Goal: Information Seeking & Learning: Compare options

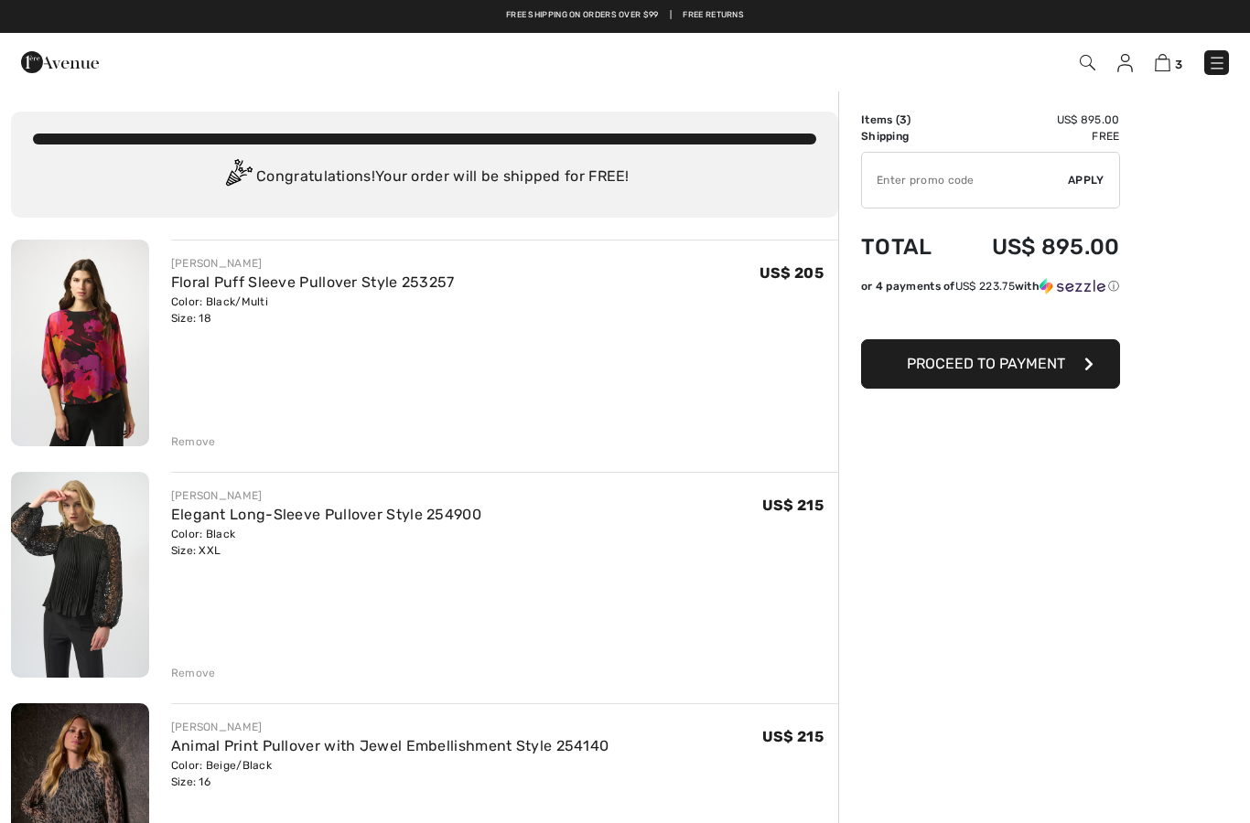
click at [205, 674] on div "Remove" at bounding box center [193, 673] width 45 height 16
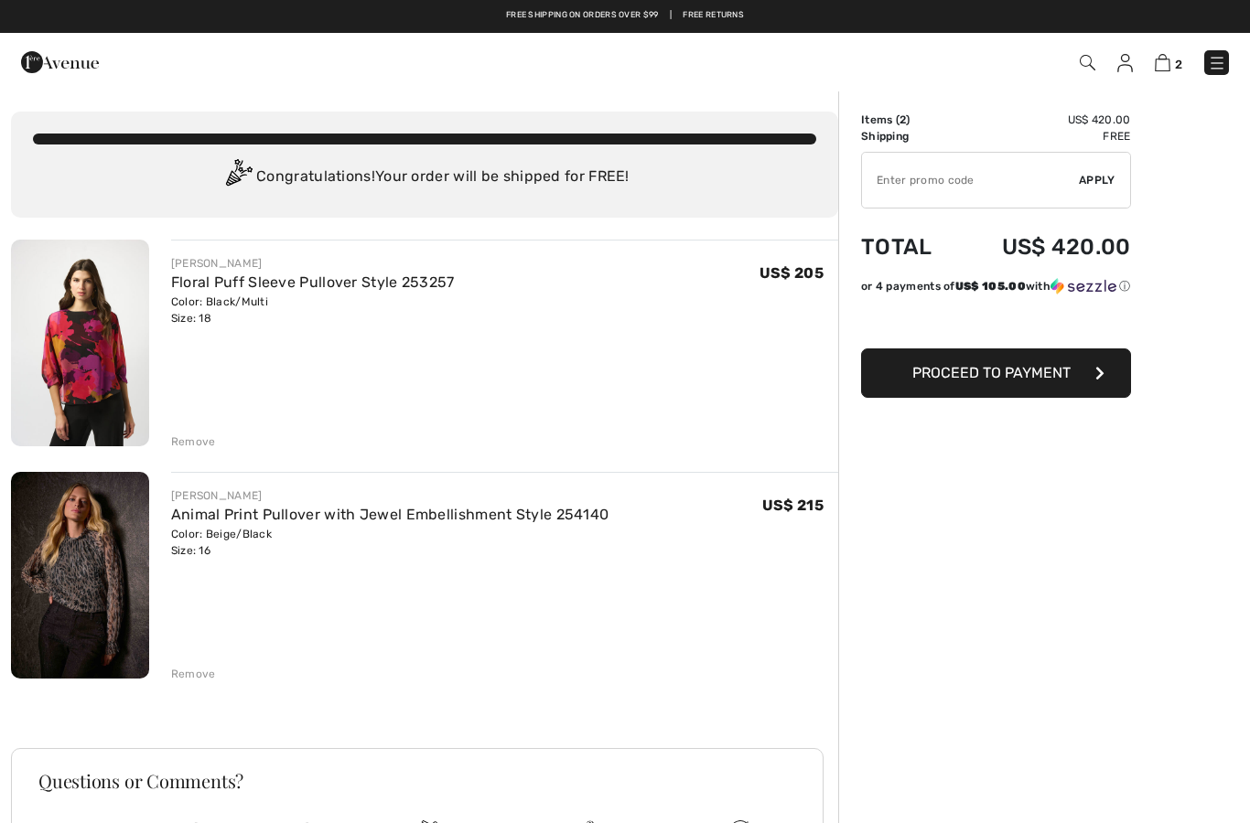
click at [209, 444] on div "Remove" at bounding box center [193, 442] width 45 height 16
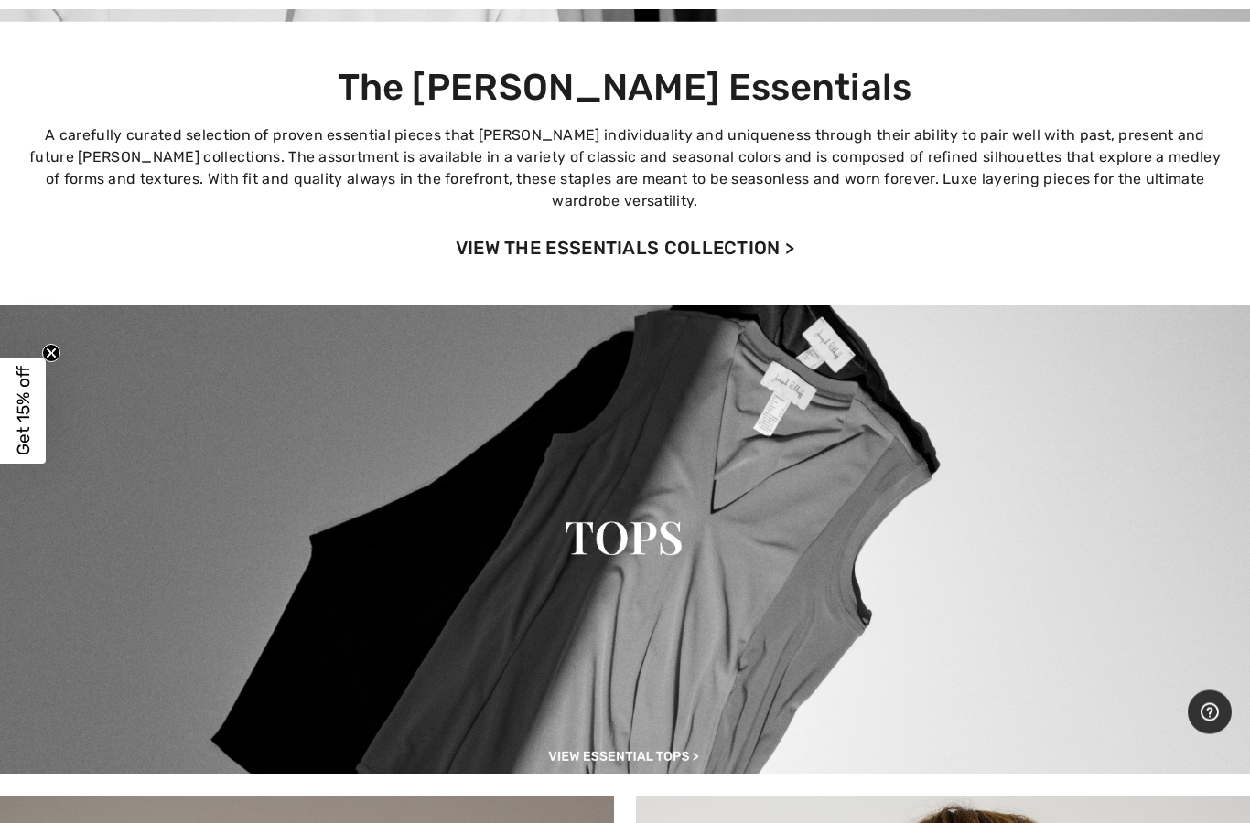
scroll to position [424, 0]
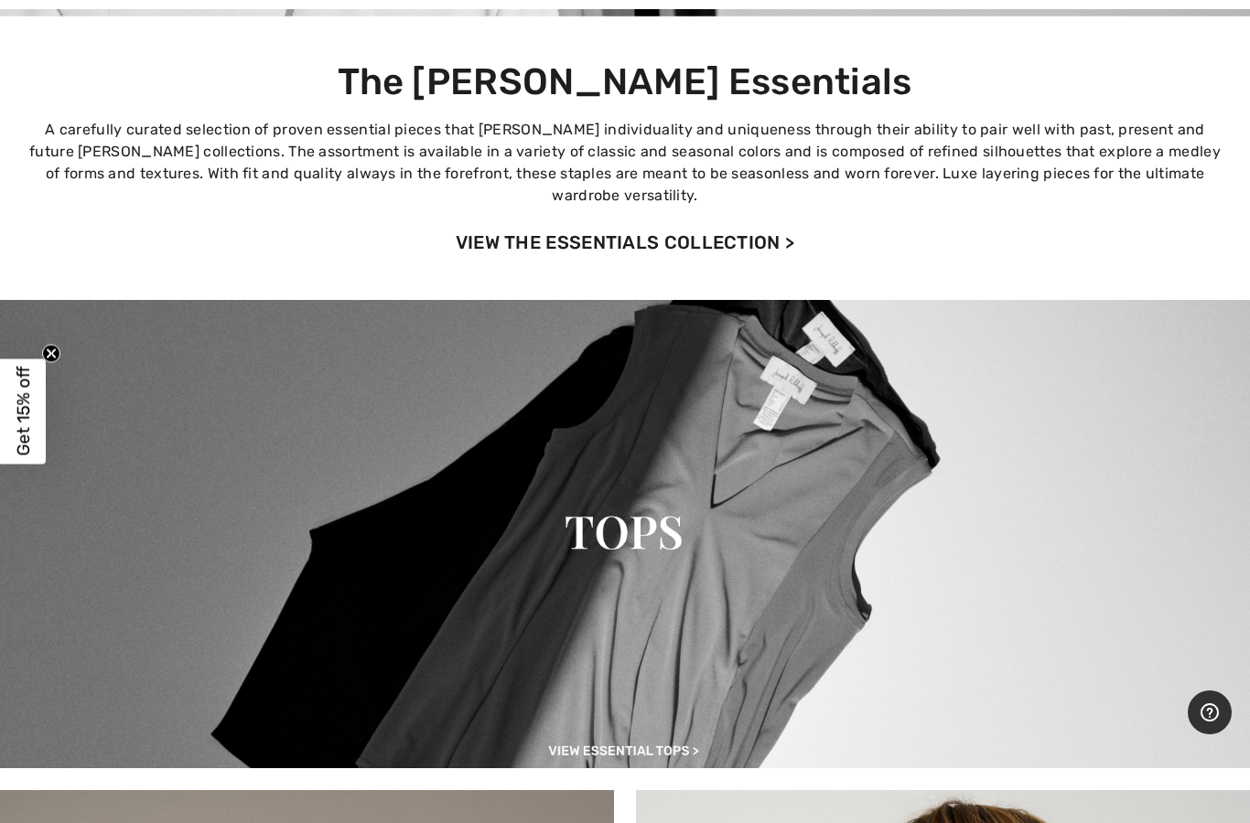
click at [639, 515] on img at bounding box center [625, 534] width 1250 height 468
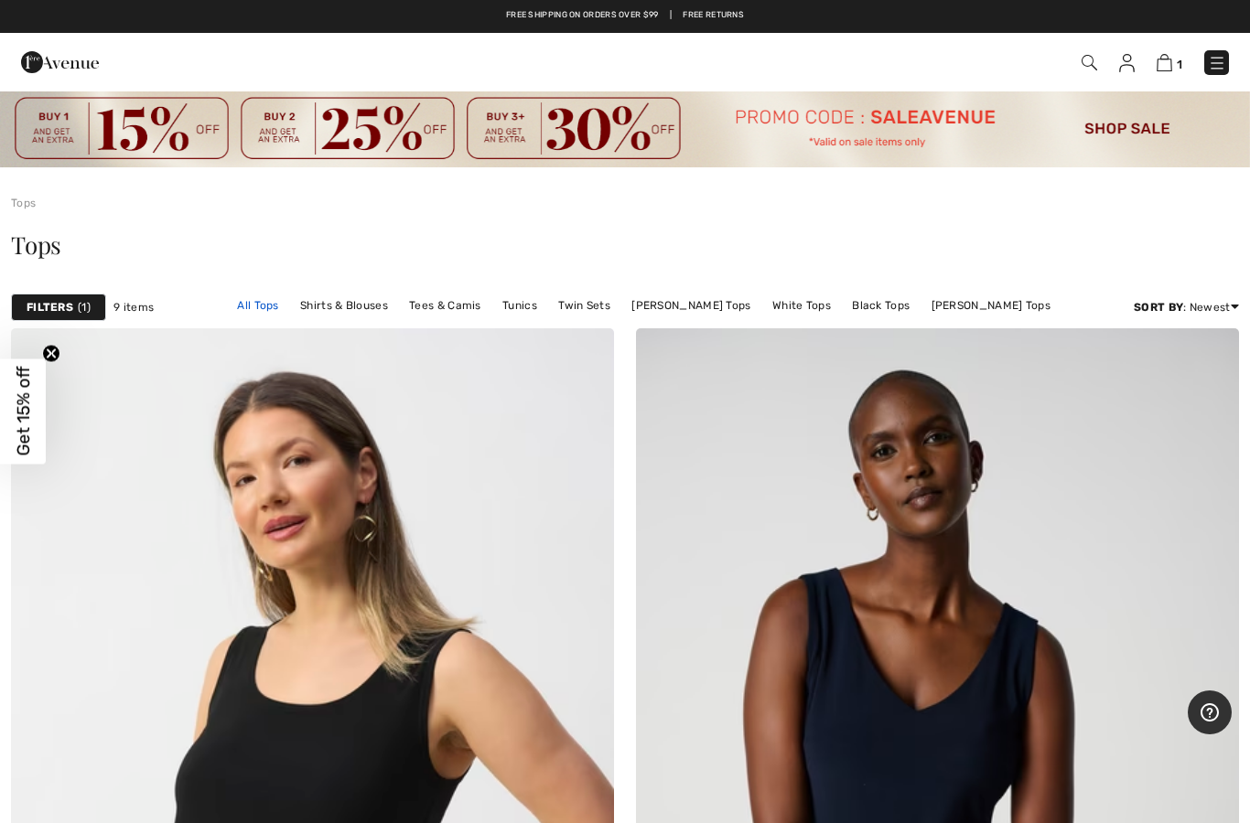
click at [269, 313] on link "All Tops" at bounding box center [257, 306] width 59 height 24
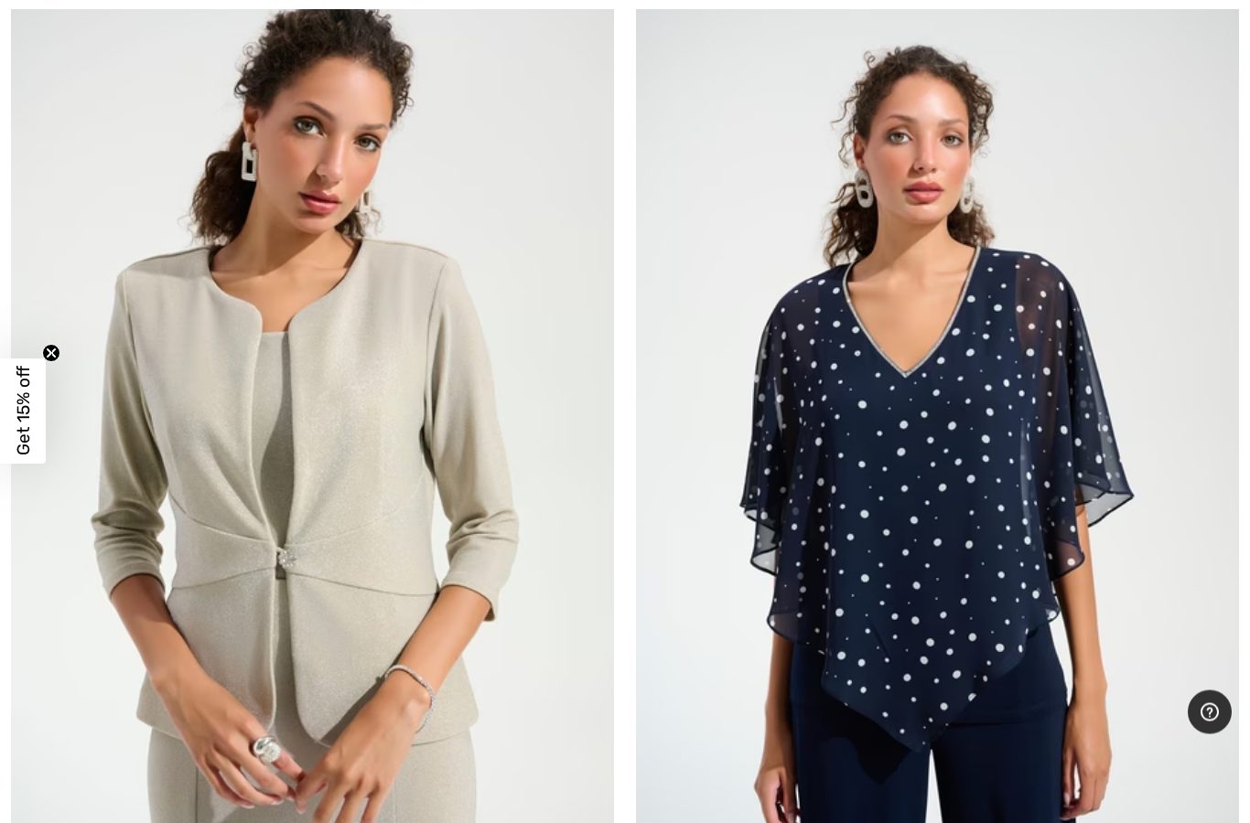
scroll to position [11298, 0]
click at [884, 500] on img at bounding box center [937, 422] width 603 height 905
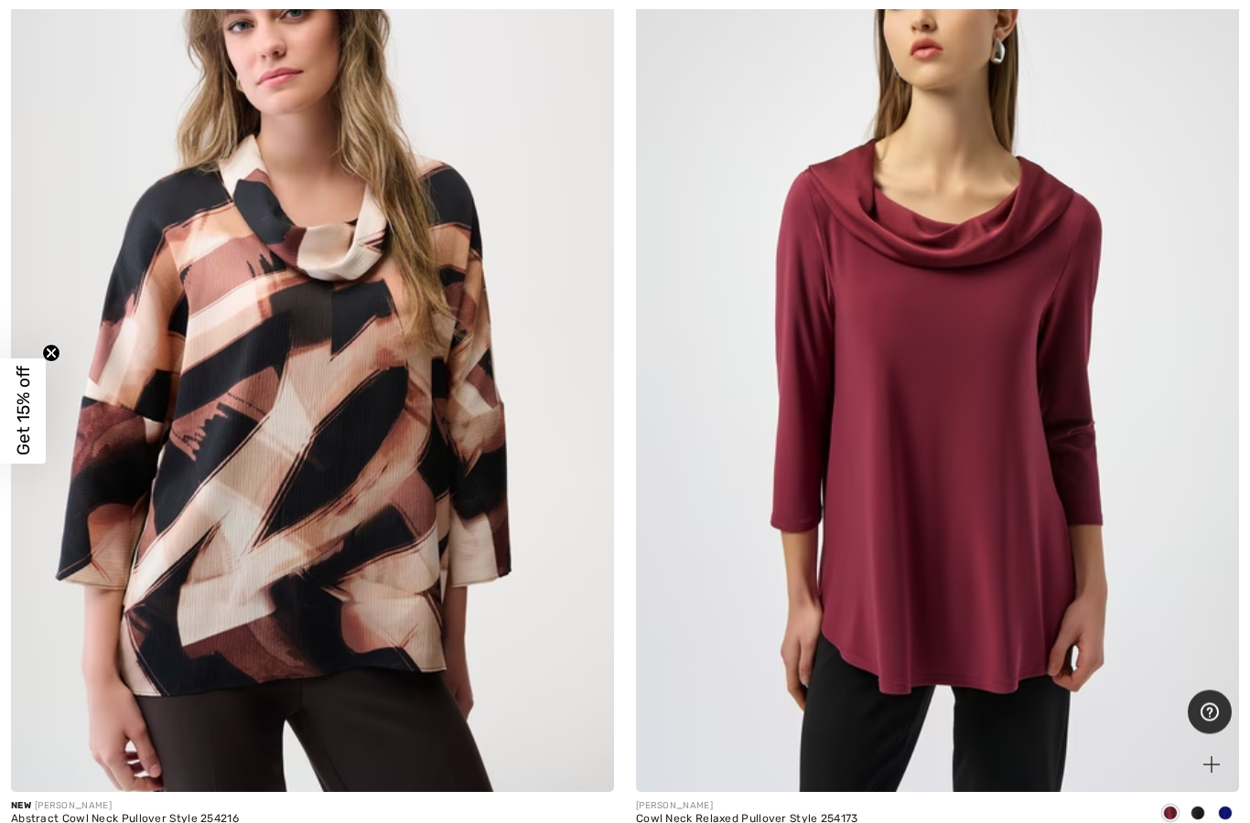
scroll to position [16581, 0]
click at [959, 423] on img at bounding box center [937, 339] width 603 height 905
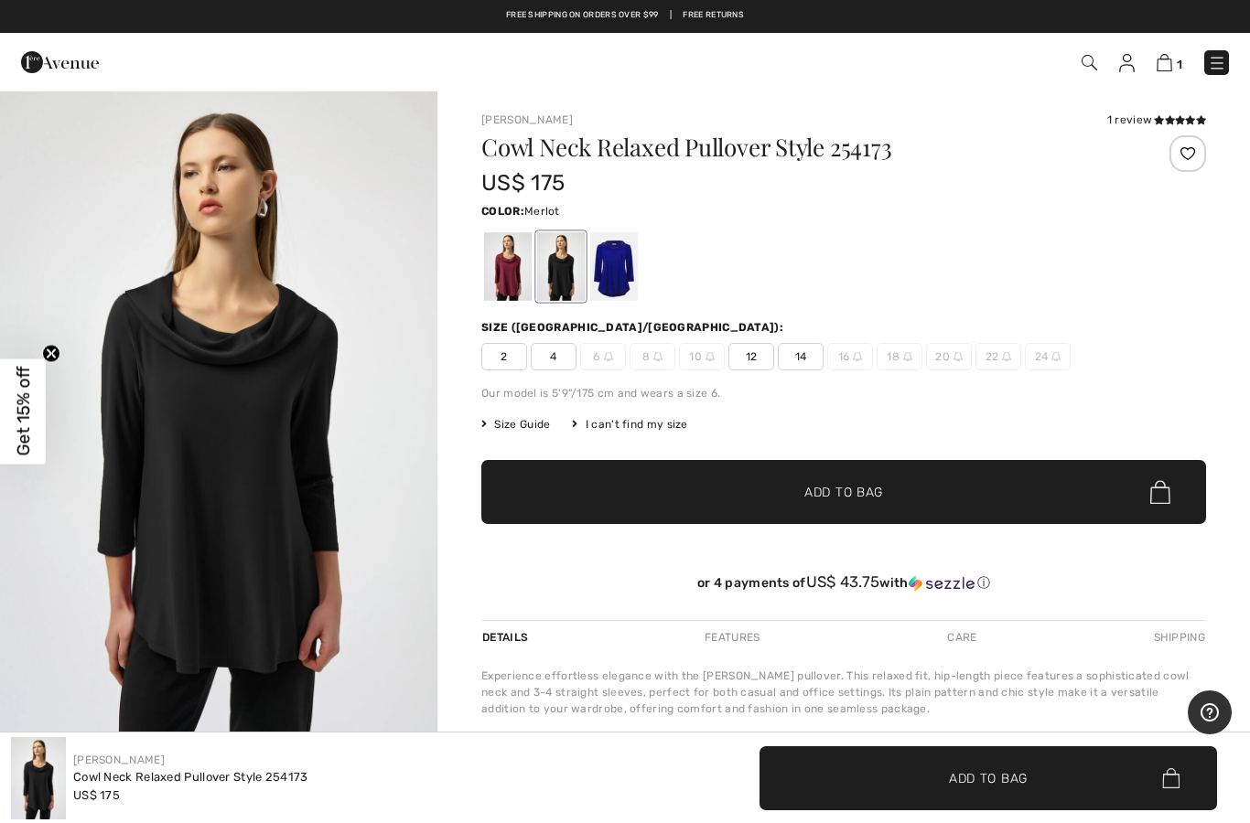
click at [519, 278] on div at bounding box center [508, 266] width 48 height 69
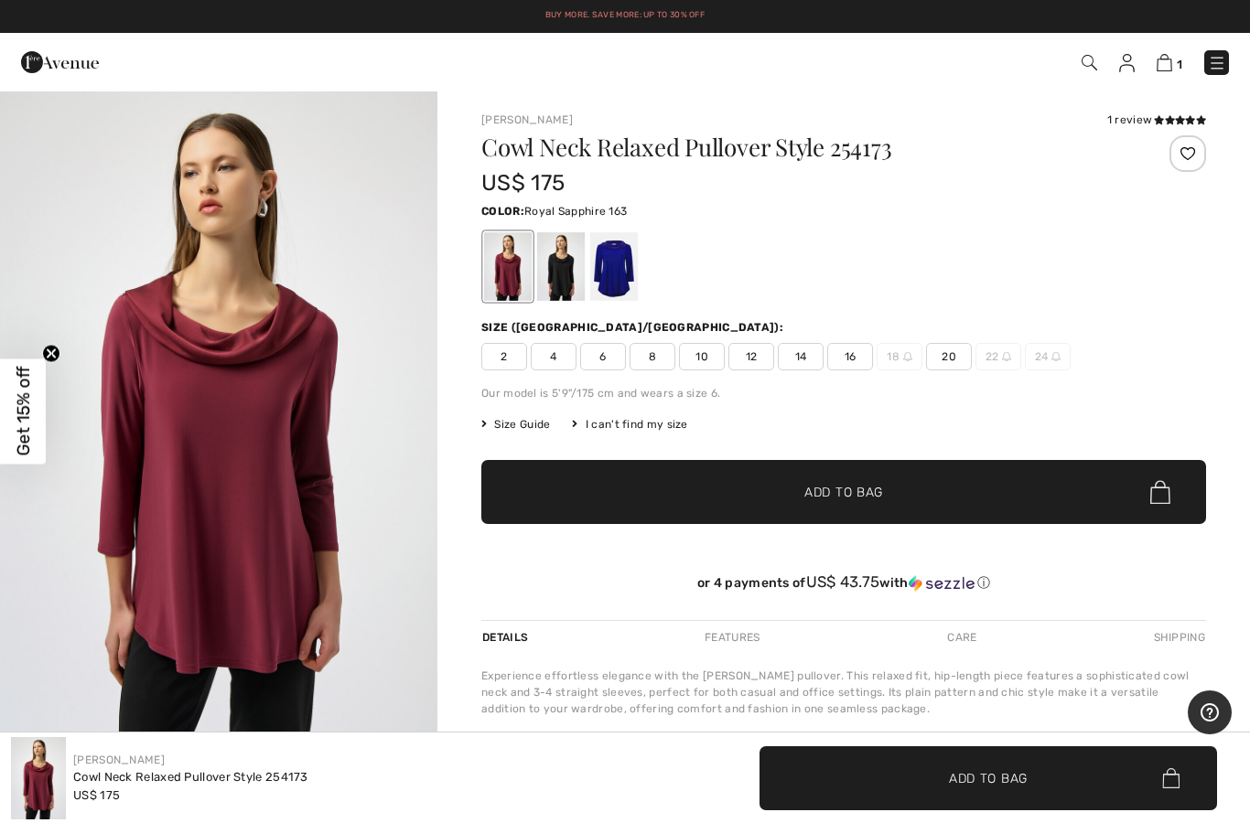
click at [630, 273] on div at bounding box center [614, 266] width 48 height 69
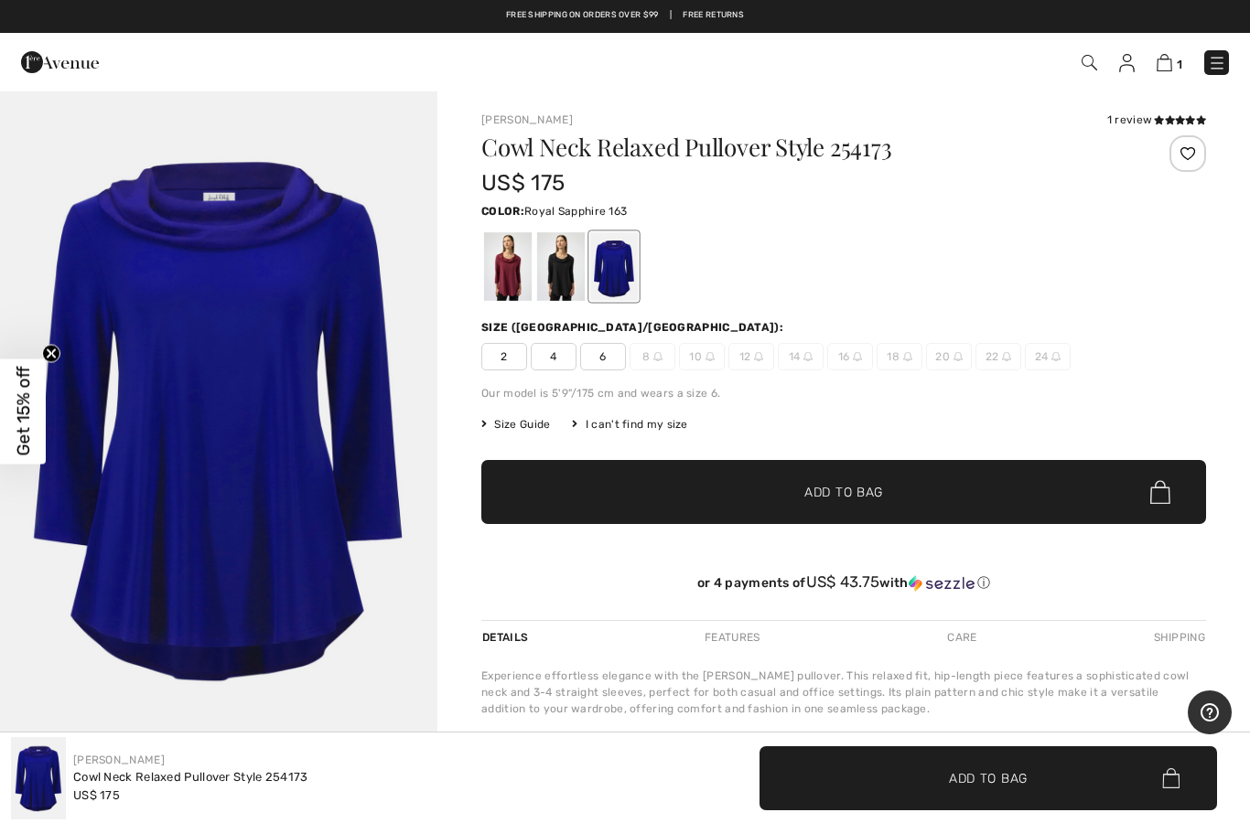
click at [573, 271] on div at bounding box center [561, 266] width 48 height 69
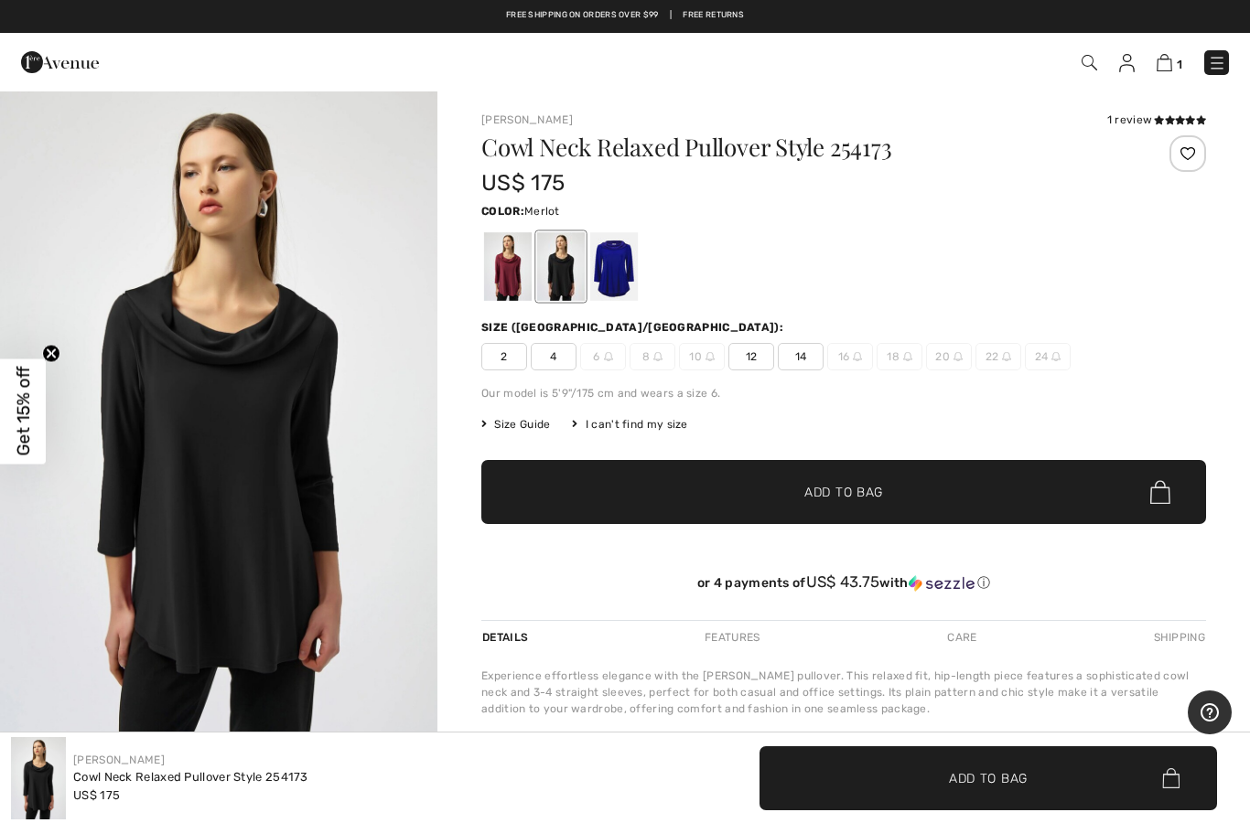
click at [515, 281] on div at bounding box center [508, 266] width 48 height 69
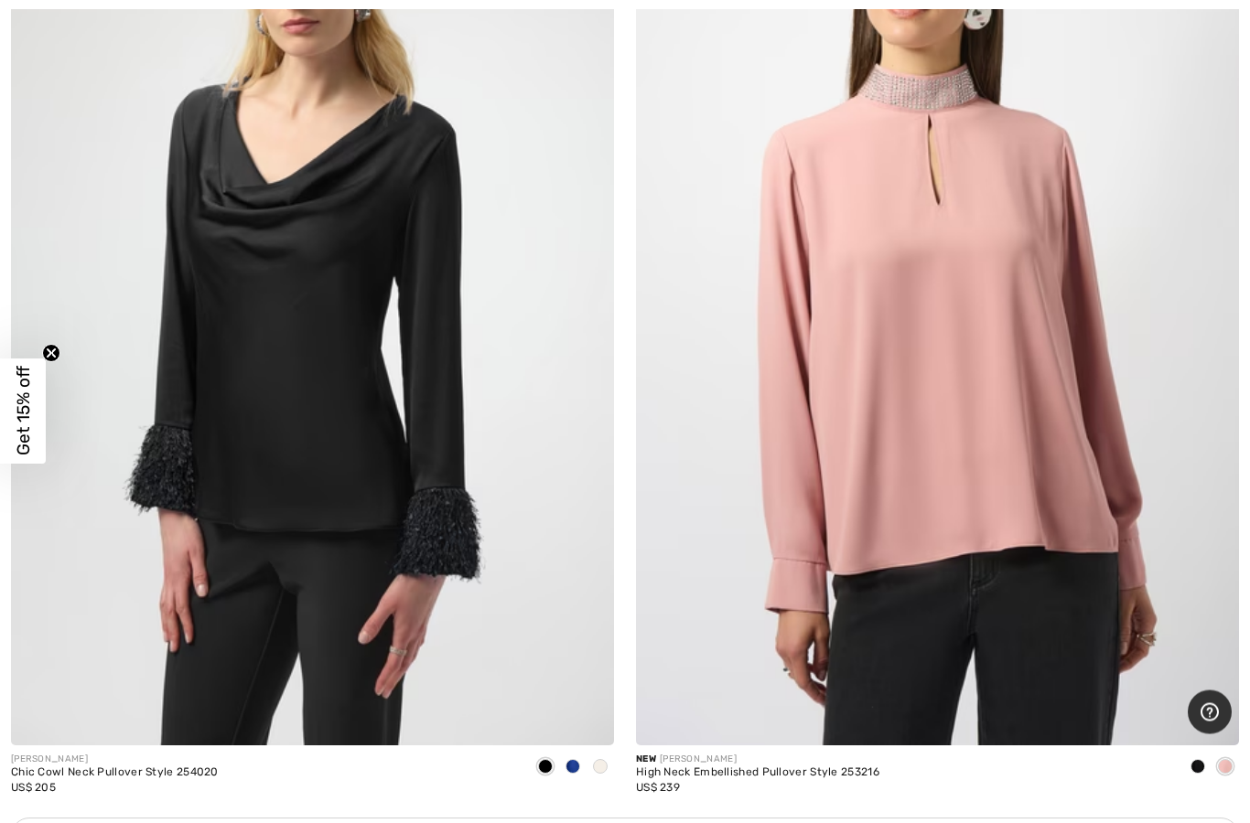
scroll to position [17604, 0]
click at [256, 324] on img at bounding box center [312, 293] width 603 height 905
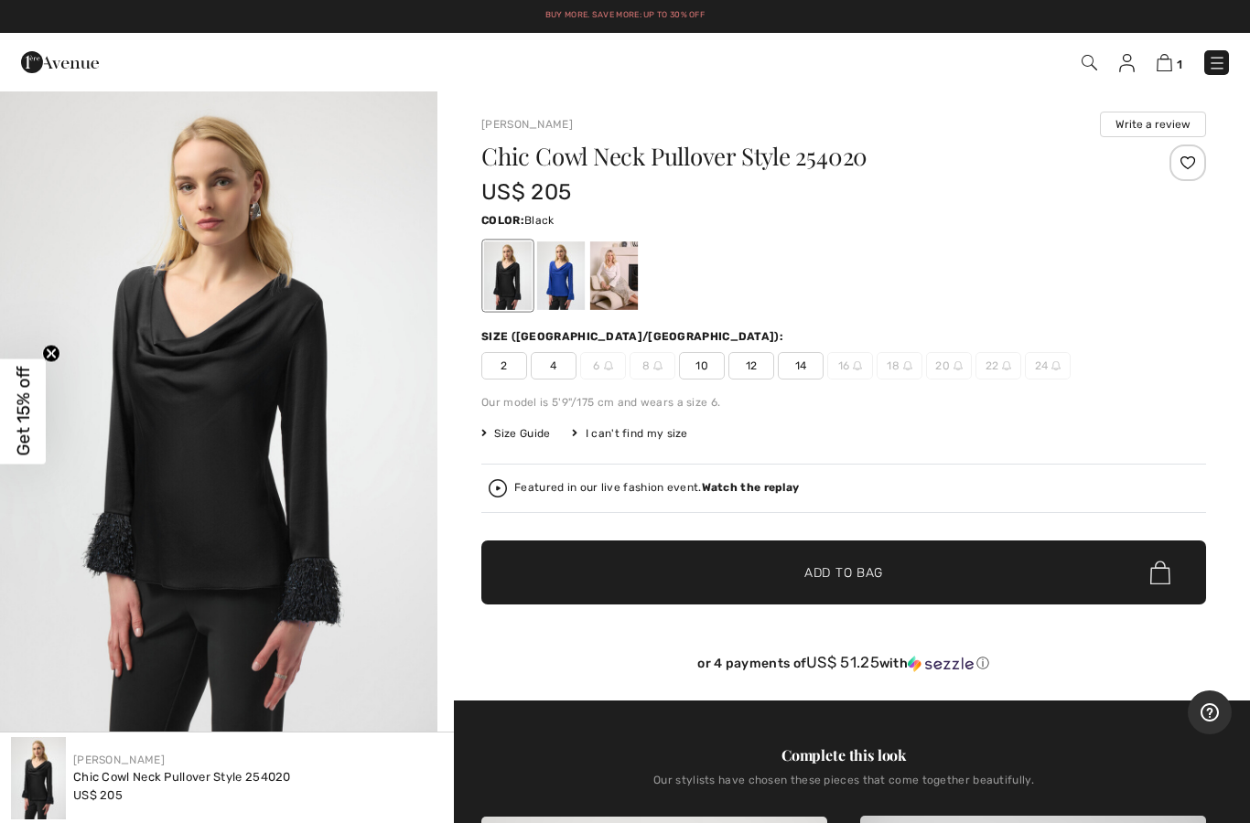
click at [630, 277] on div at bounding box center [614, 275] width 48 height 69
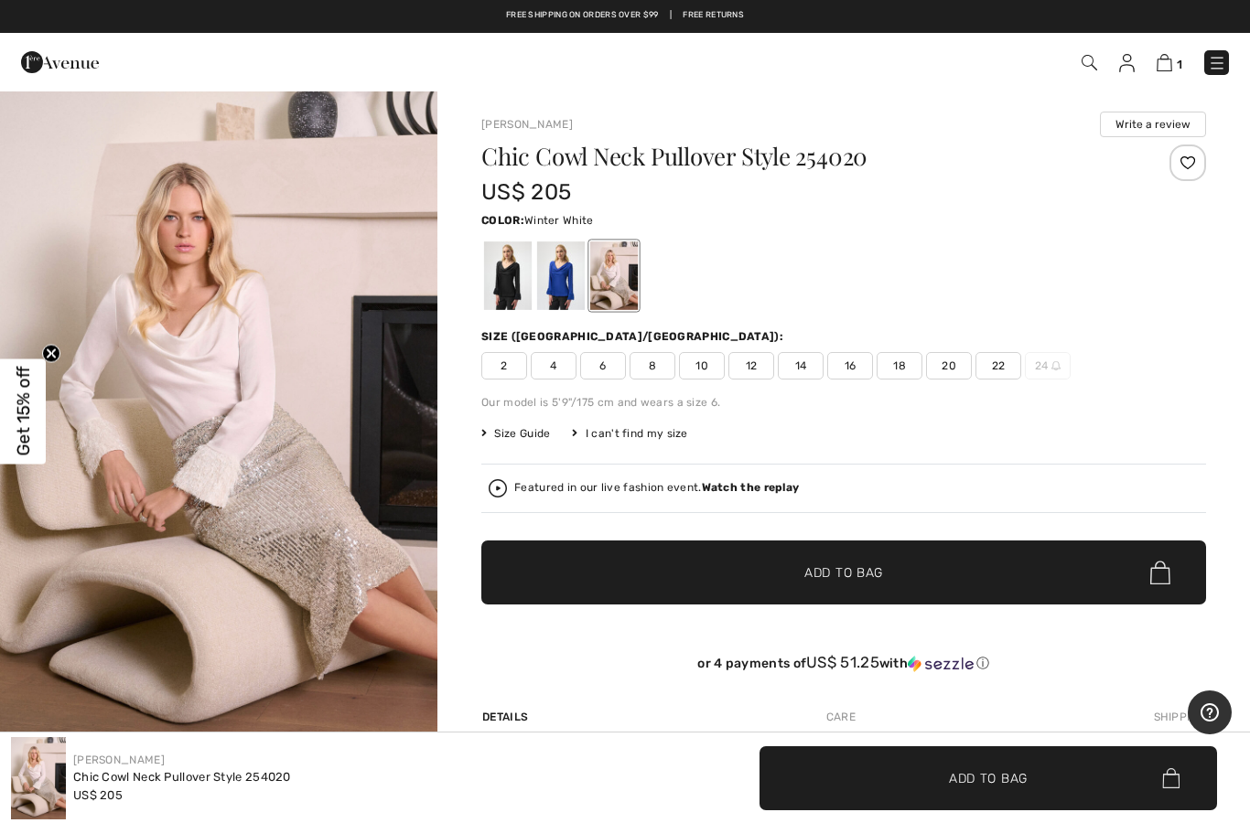
click at [182, 621] on img "1 / 6" at bounding box center [218, 418] width 437 height 656
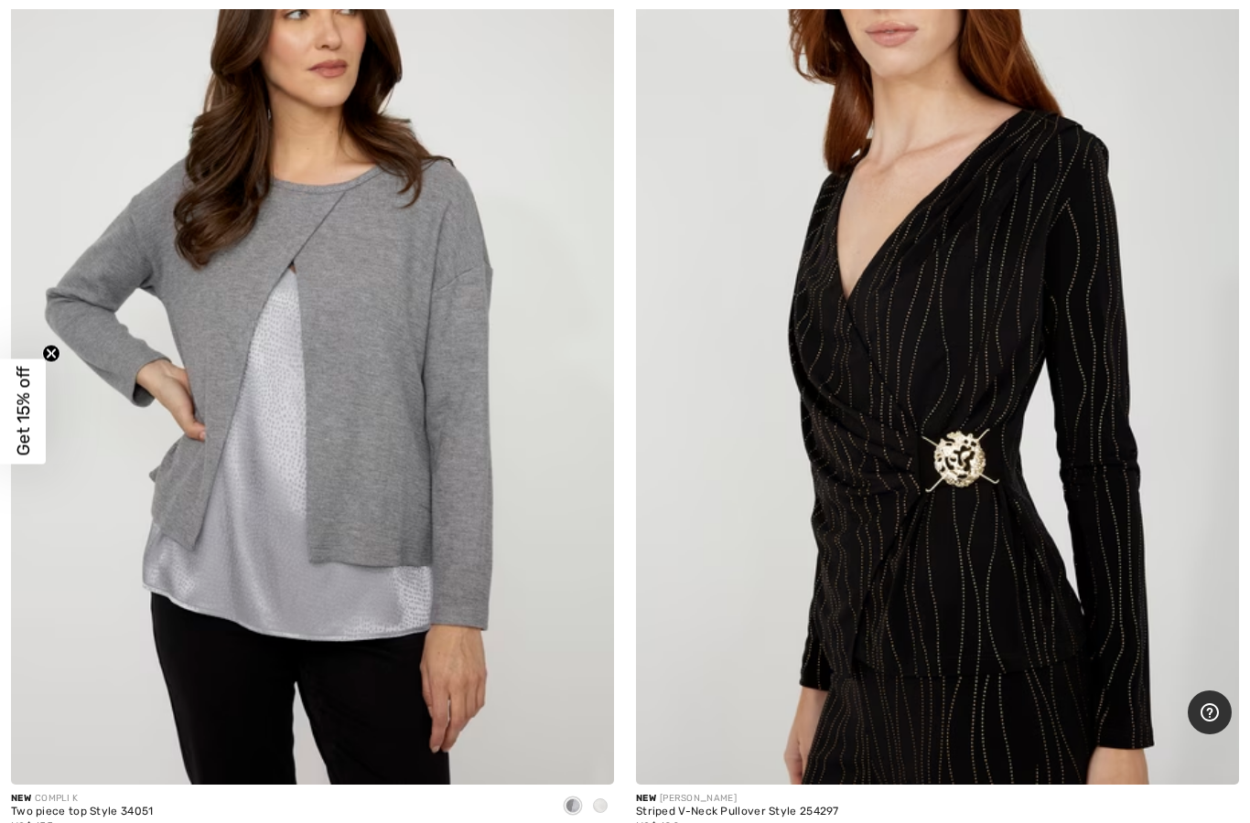
scroll to position [19739, 0]
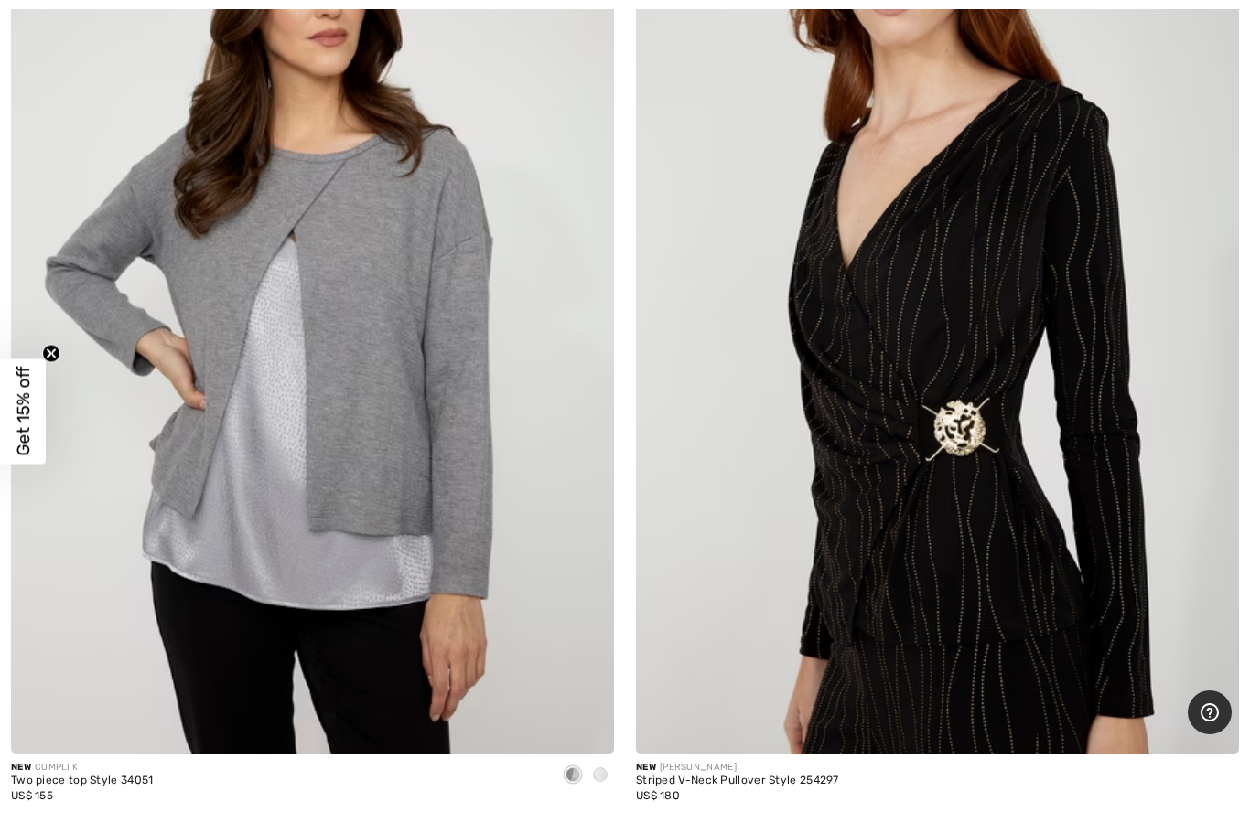
click at [967, 510] on img at bounding box center [937, 301] width 603 height 905
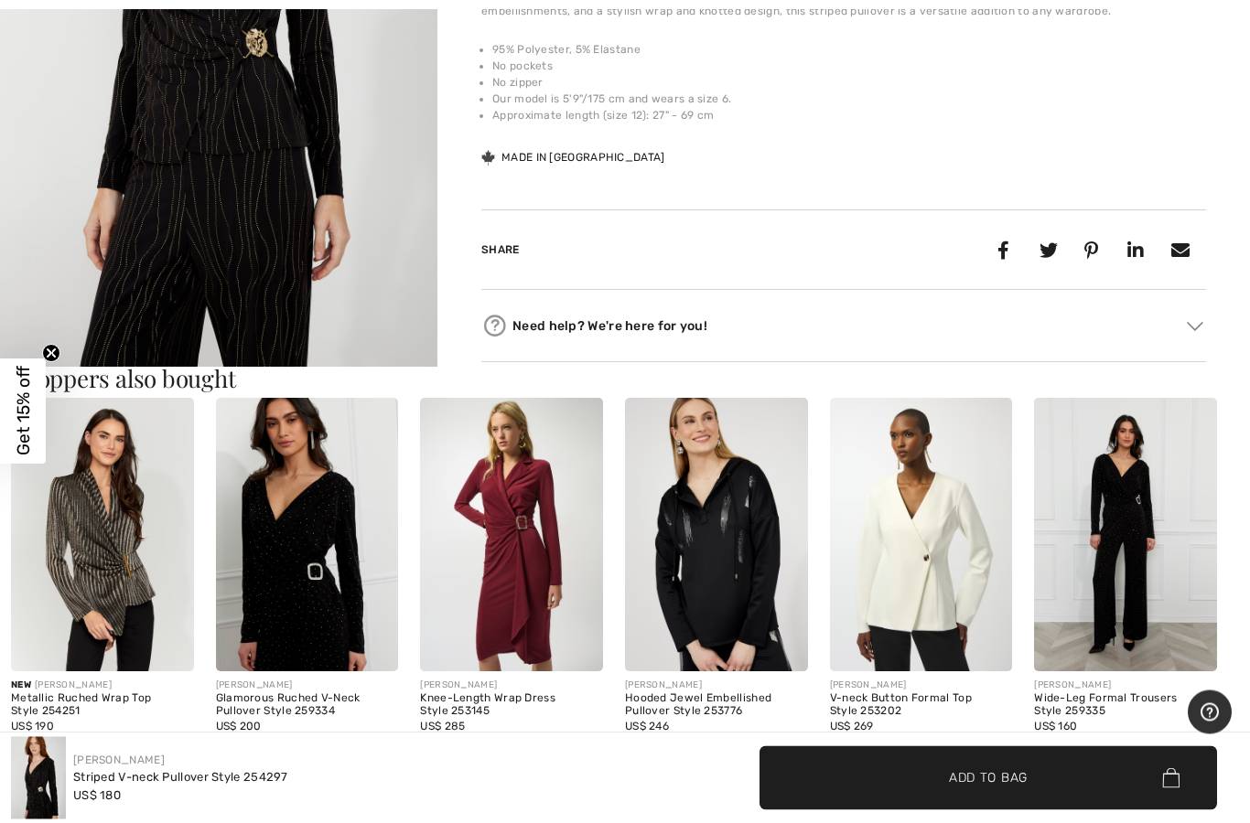
scroll to position [707, 0]
click at [283, 565] on img at bounding box center [307, 535] width 183 height 274
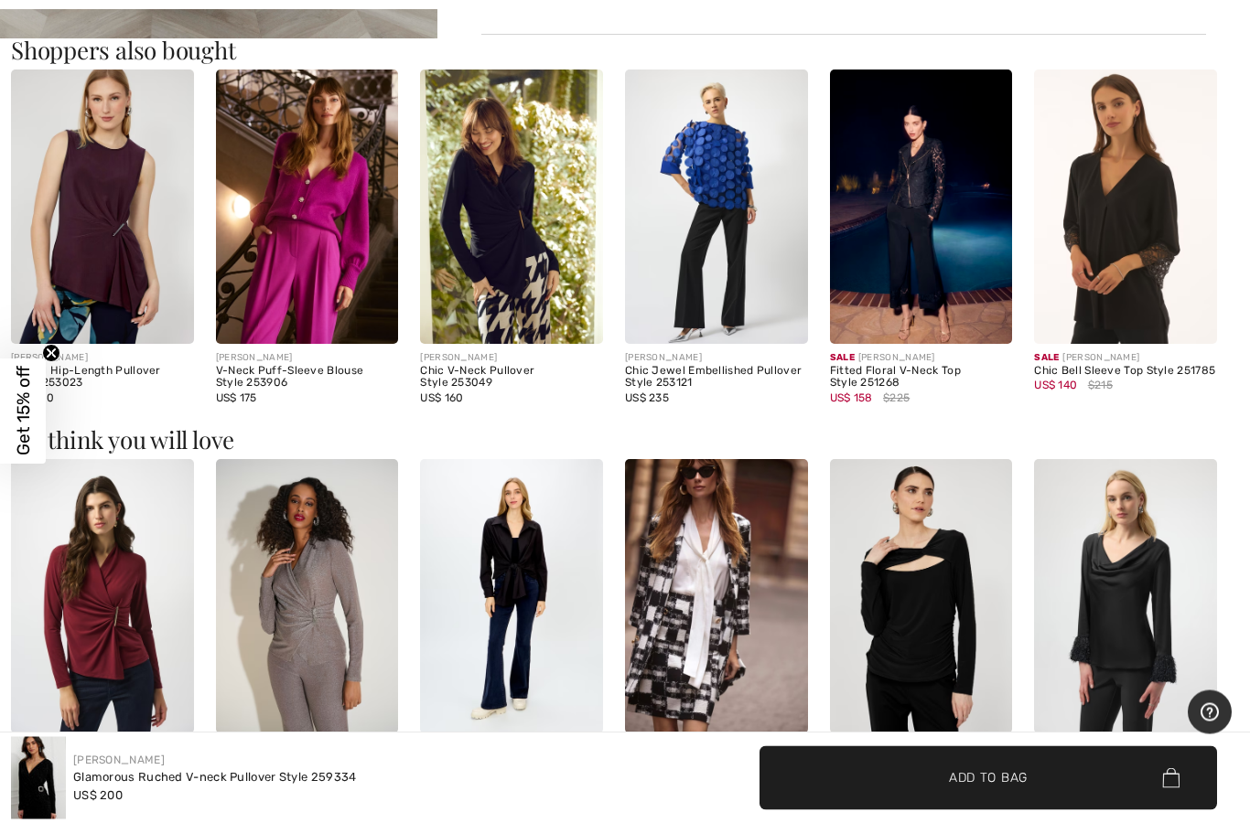
scroll to position [1842, 0]
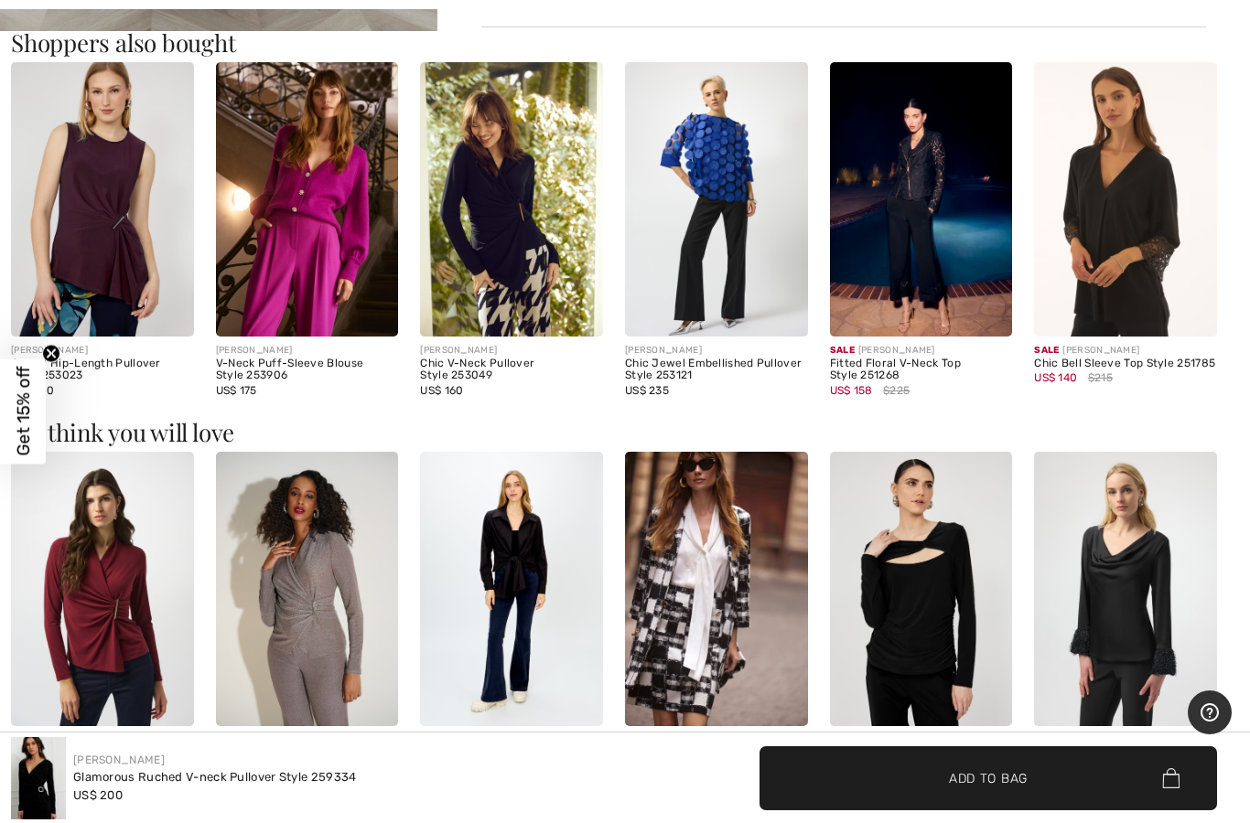
click at [280, 582] on img at bounding box center [307, 589] width 183 height 274
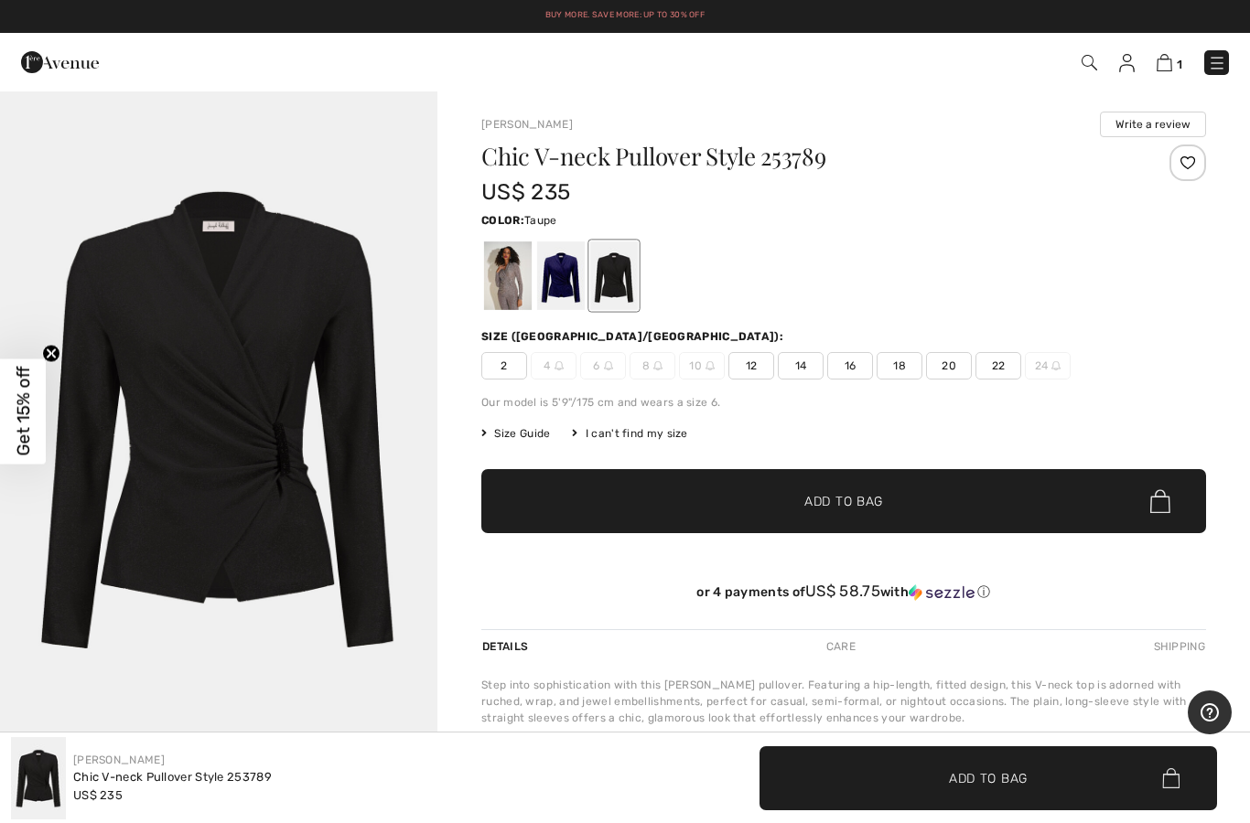
click at [485, 272] on div at bounding box center [508, 275] width 48 height 69
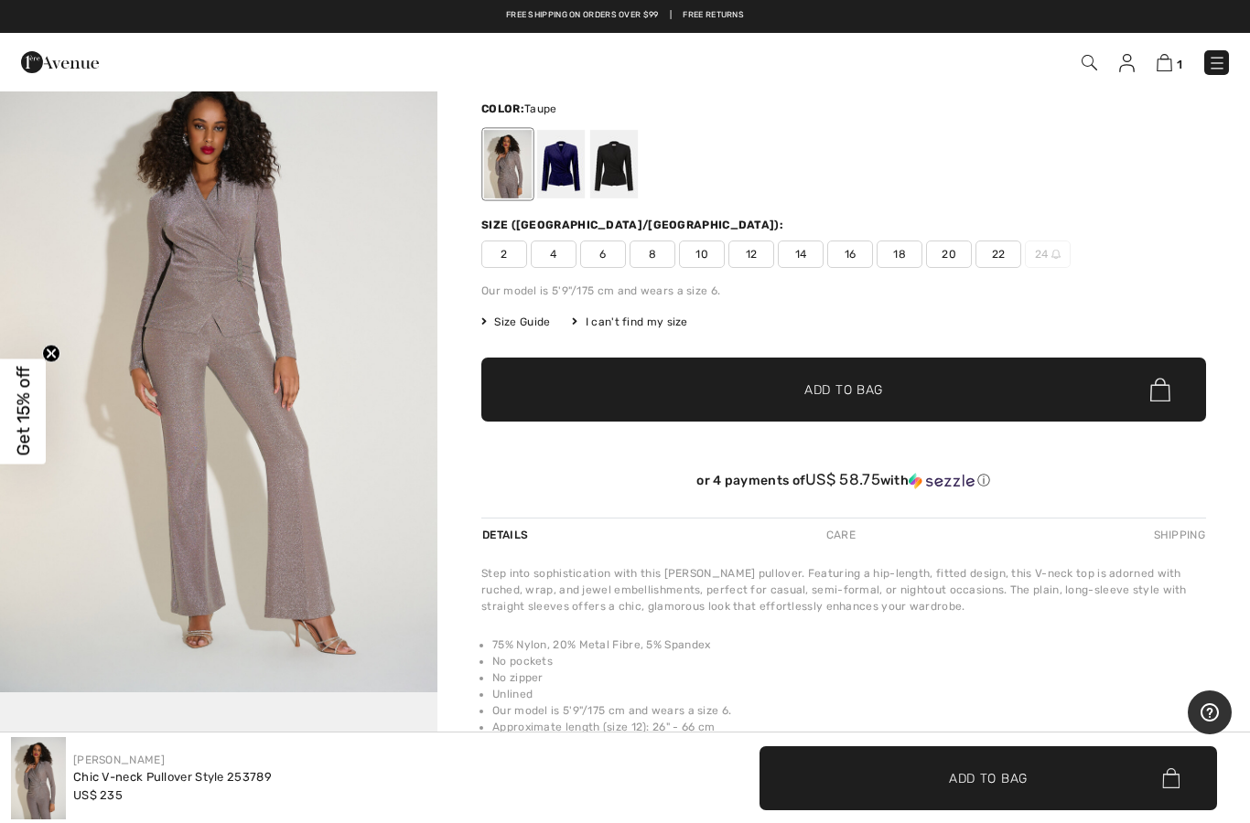
scroll to position [1968, 0]
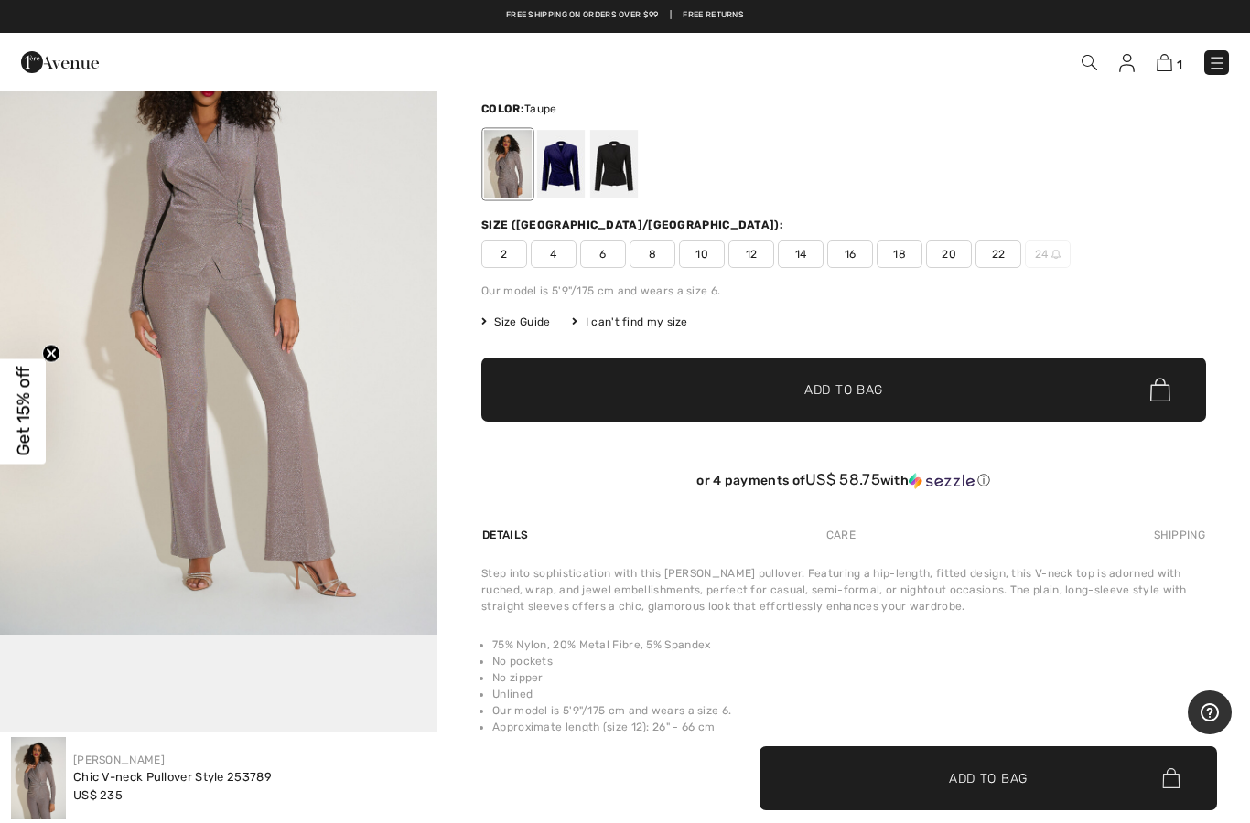
click at [237, 359] on img "3 / 4" at bounding box center [218, 306] width 437 height 656
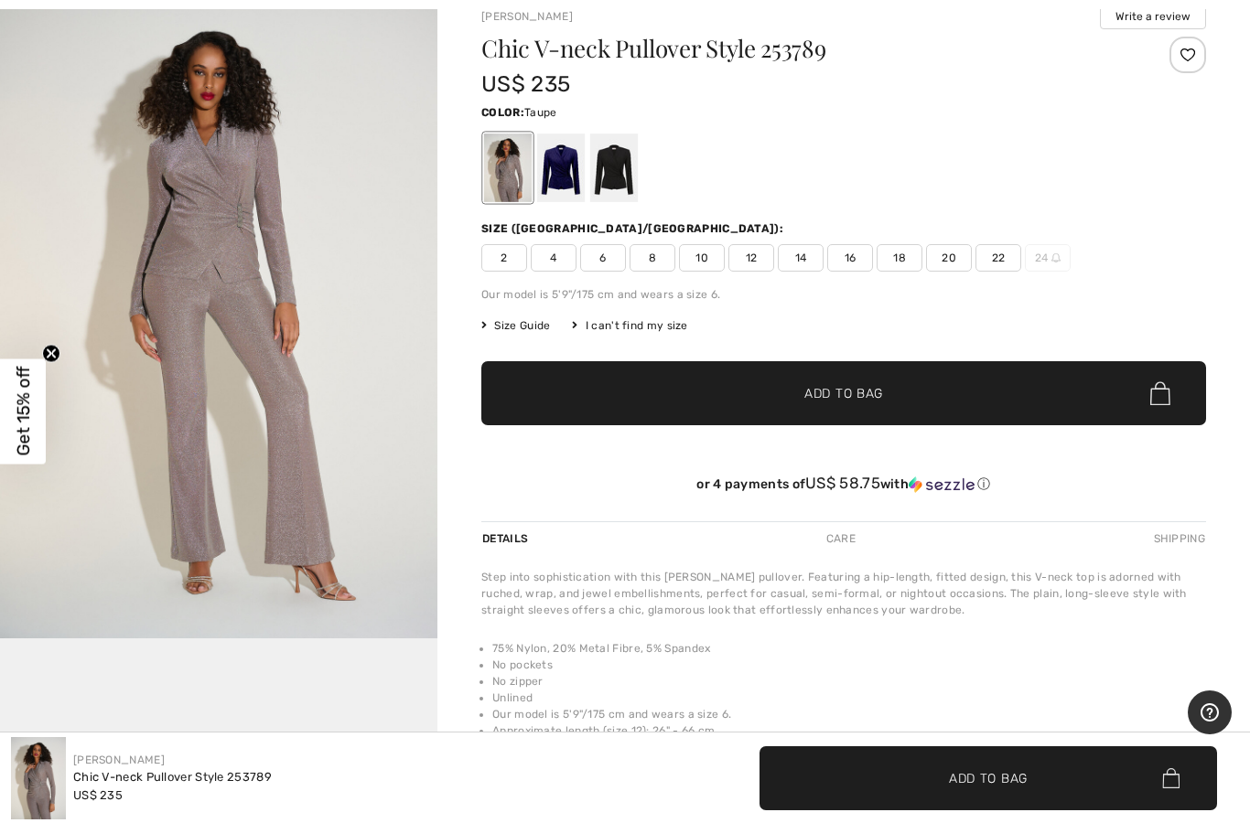
scroll to position [114, 0]
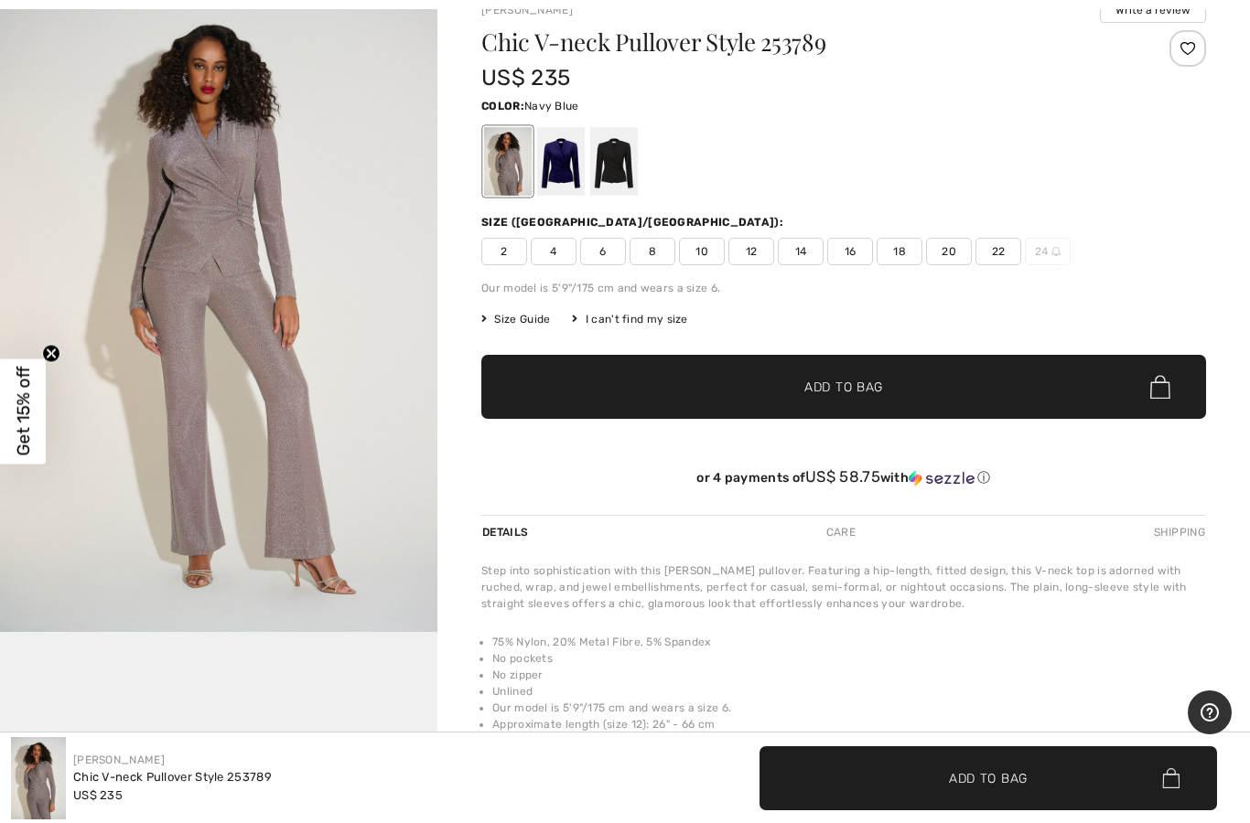
click at [574, 172] on div at bounding box center [561, 161] width 48 height 69
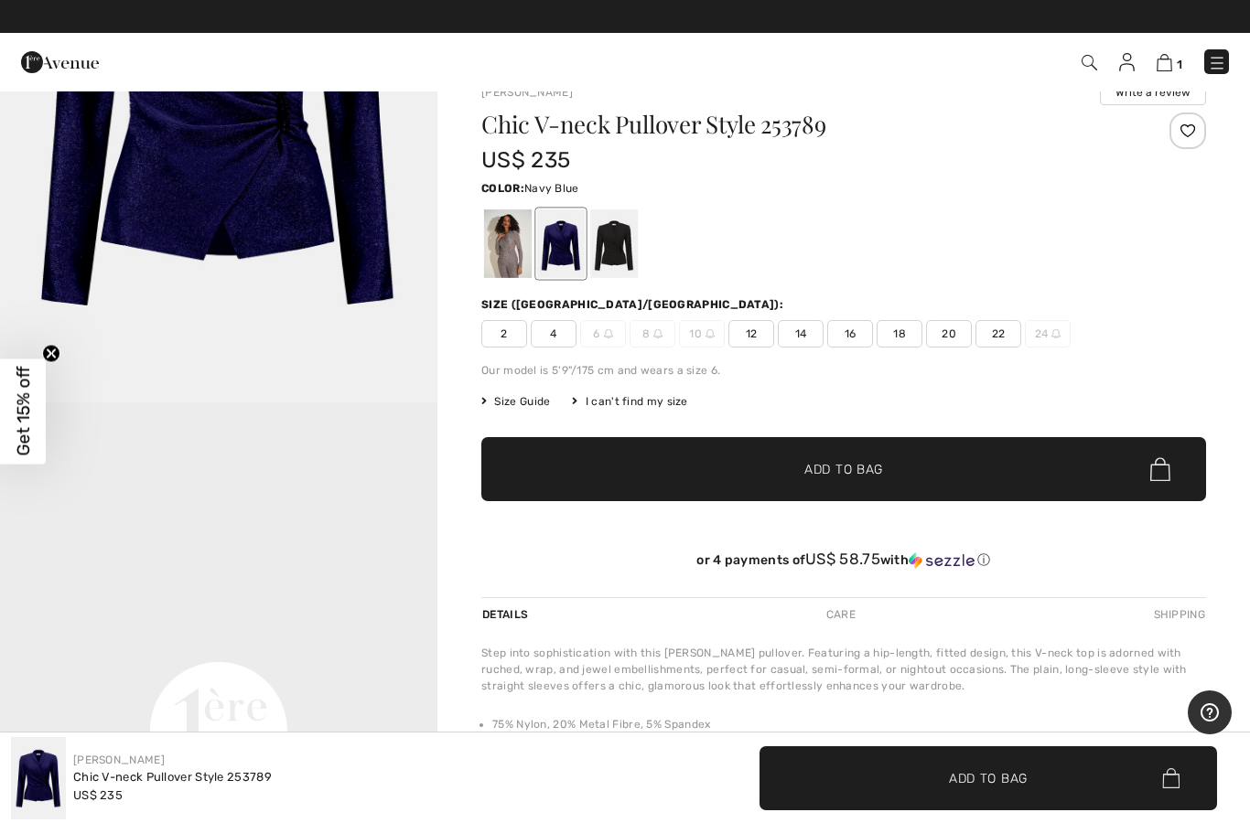
scroll to position [0, 0]
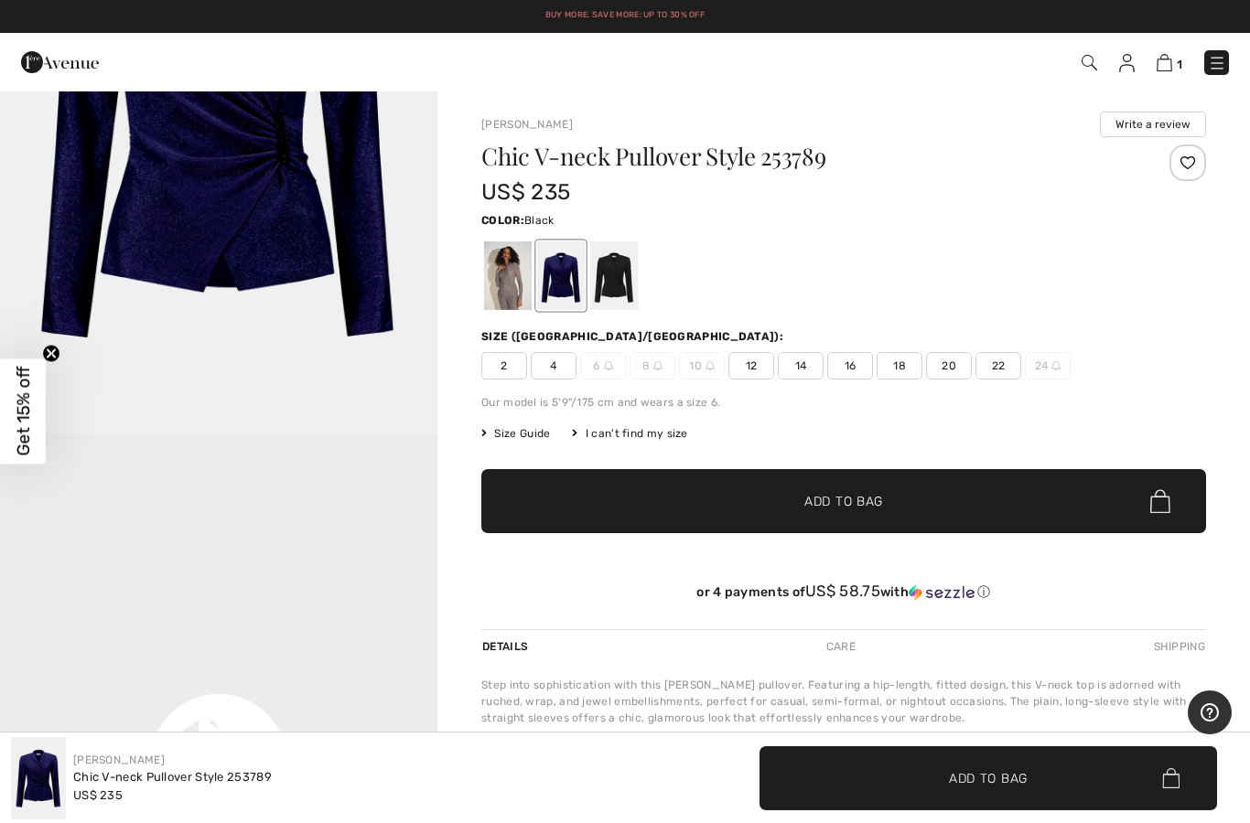
click at [625, 277] on div at bounding box center [614, 275] width 48 height 69
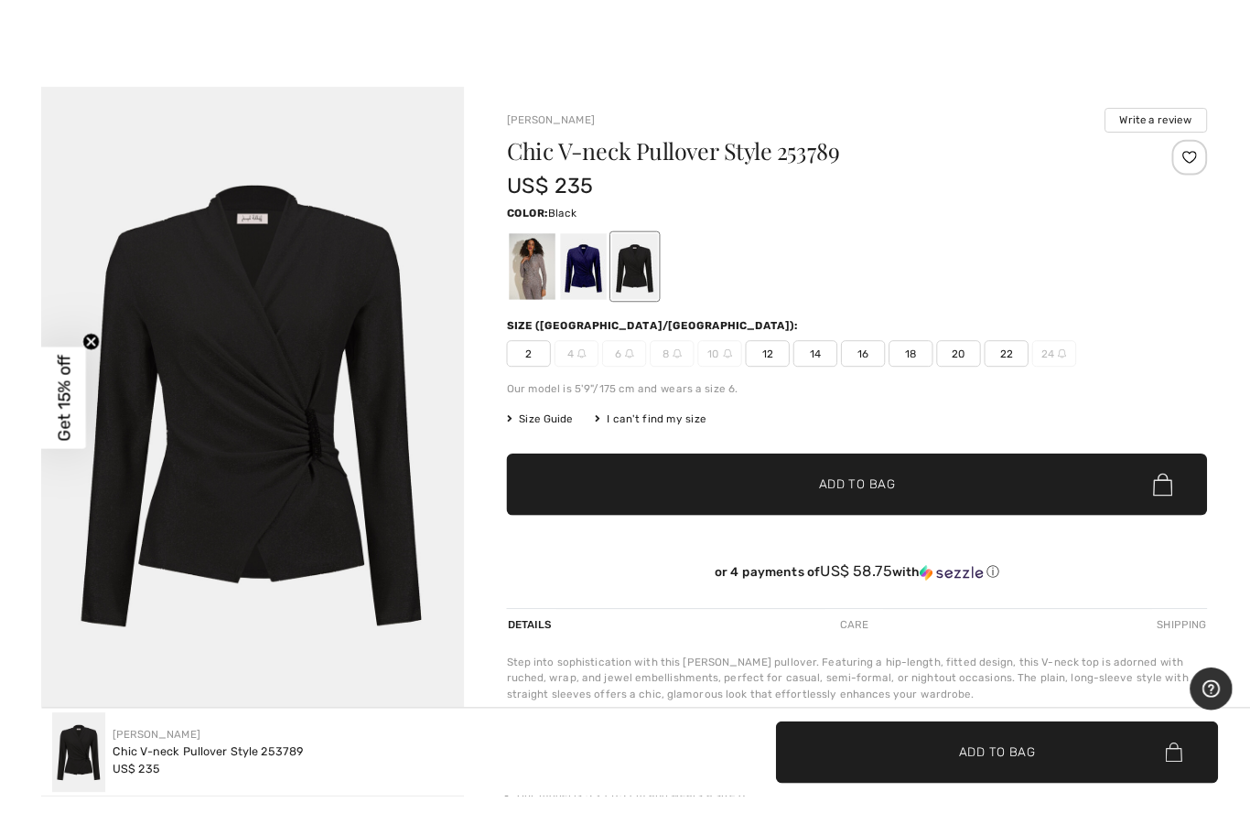
scroll to position [20, 0]
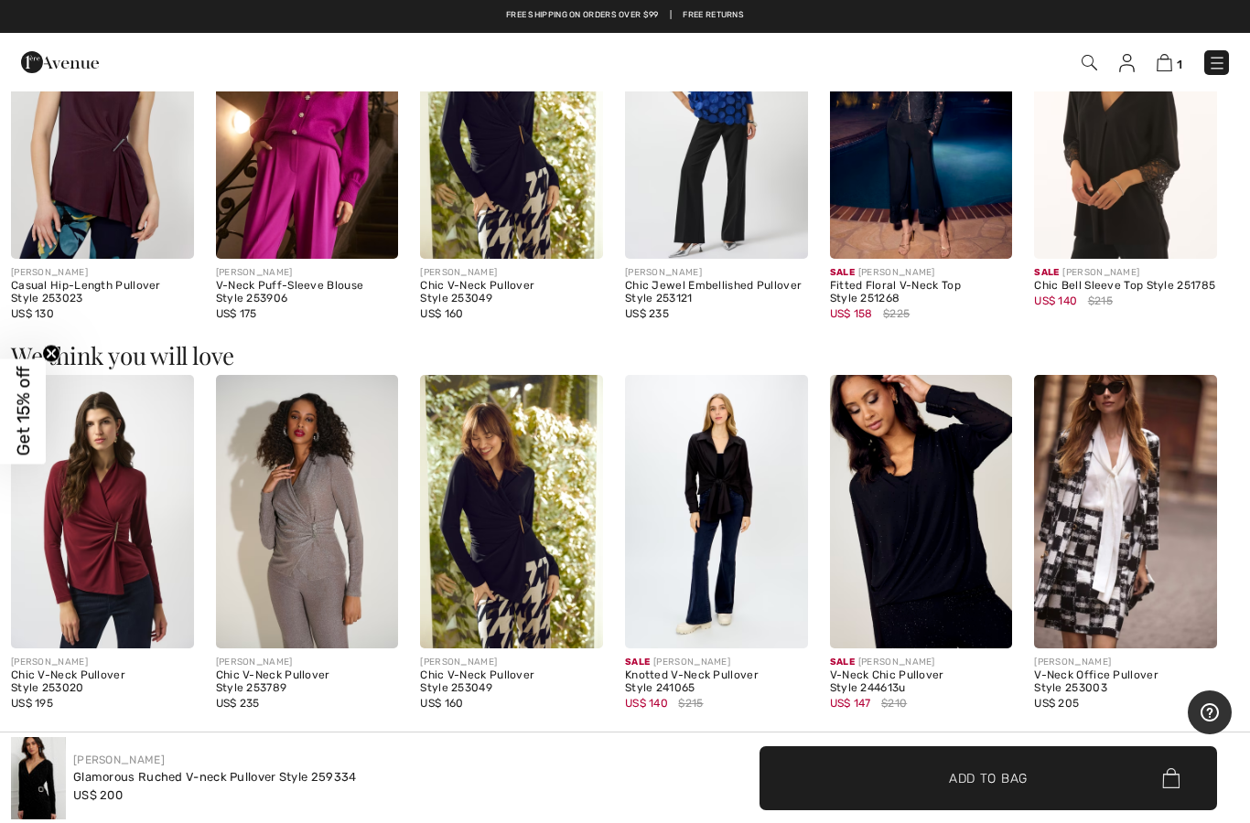
click at [93, 510] on img at bounding box center [102, 512] width 183 height 274
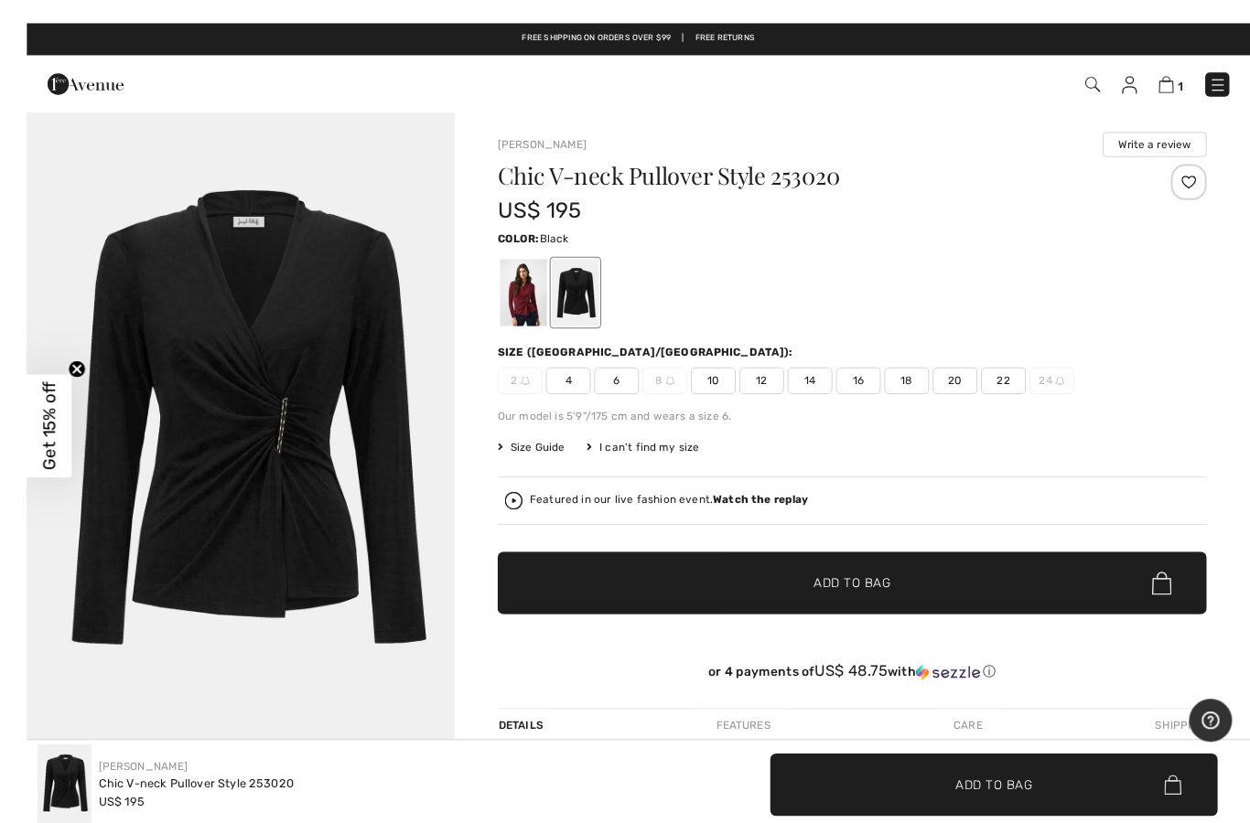
scroll to position [11, 0]
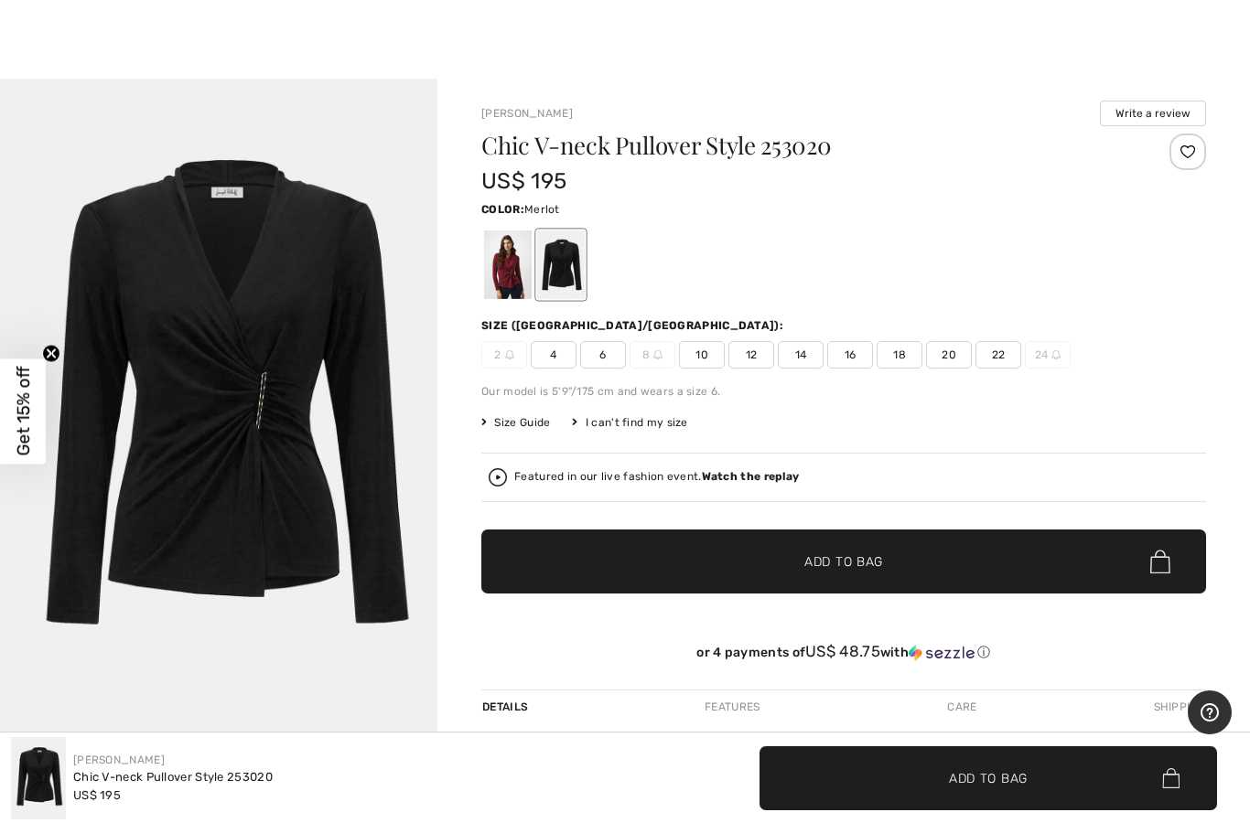
click at [523, 264] on div at bounding box center [508, 265] width 48 height 69
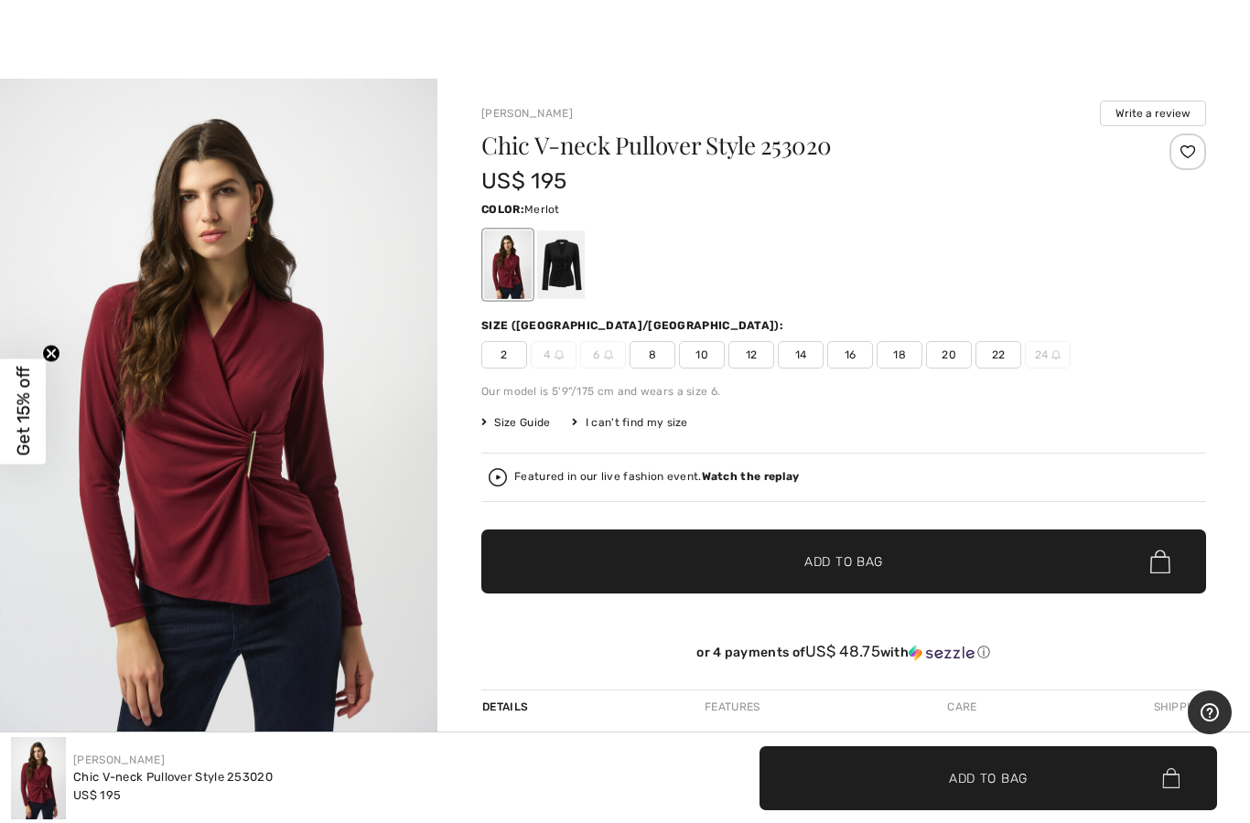
click at [115, 37] on div at bounding box center [625, 34] width 1250 height 90
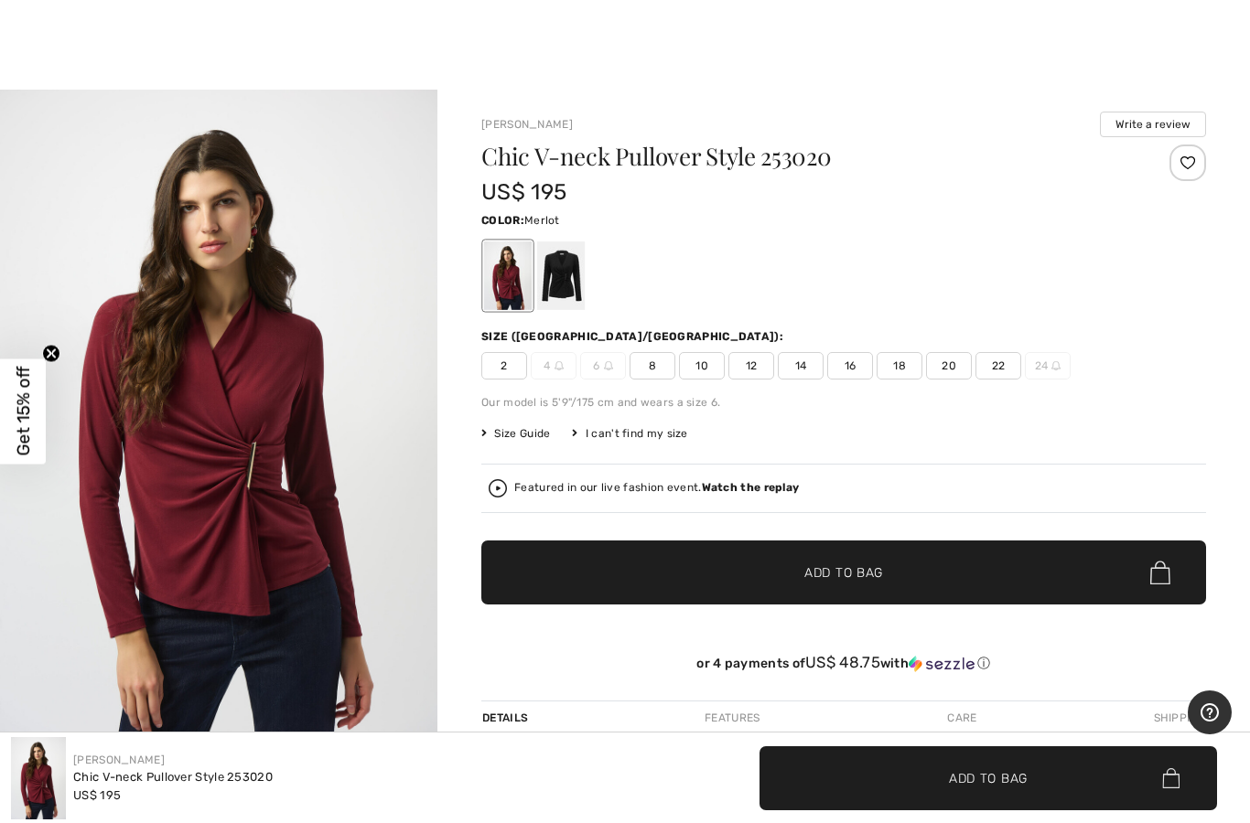
click at [71, 243] on img "1 / 7" at bounding box center [218, 417] width 437 height 655
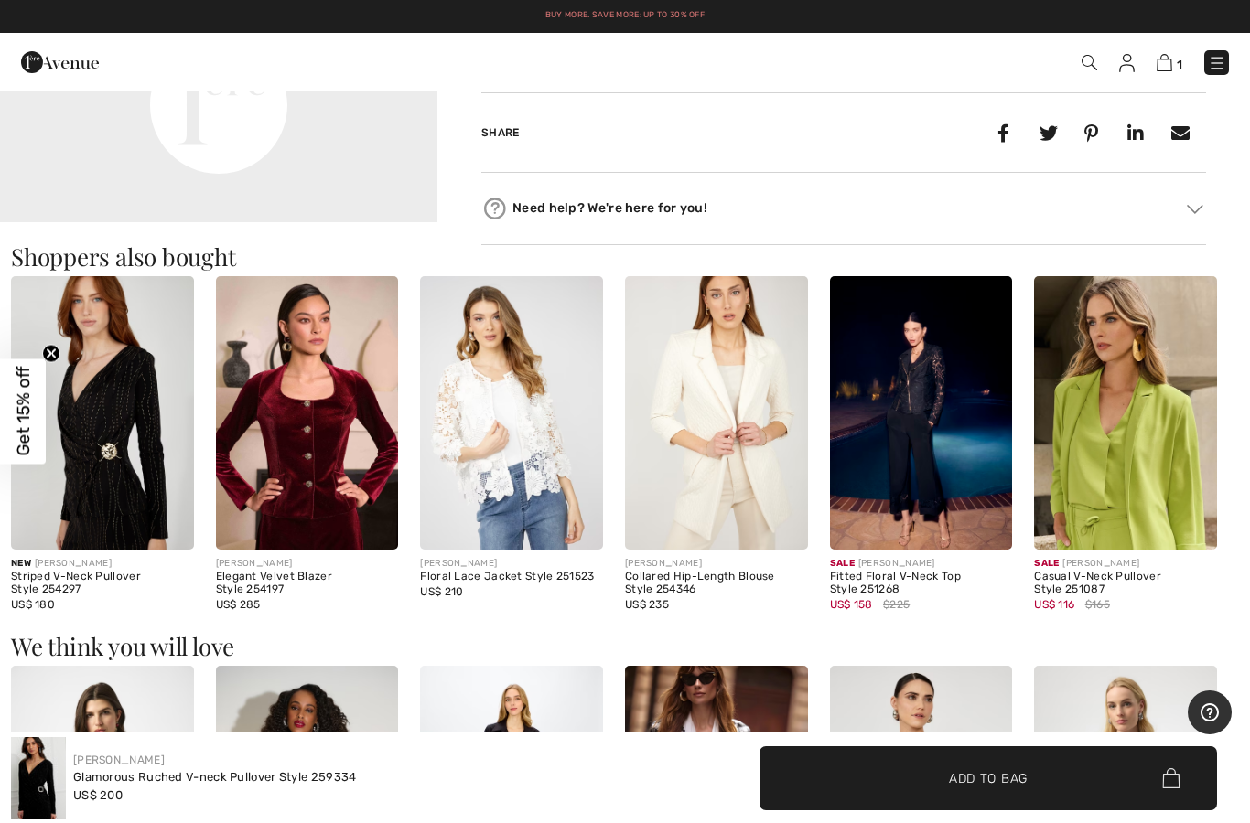
scroll to position [1624, 0]
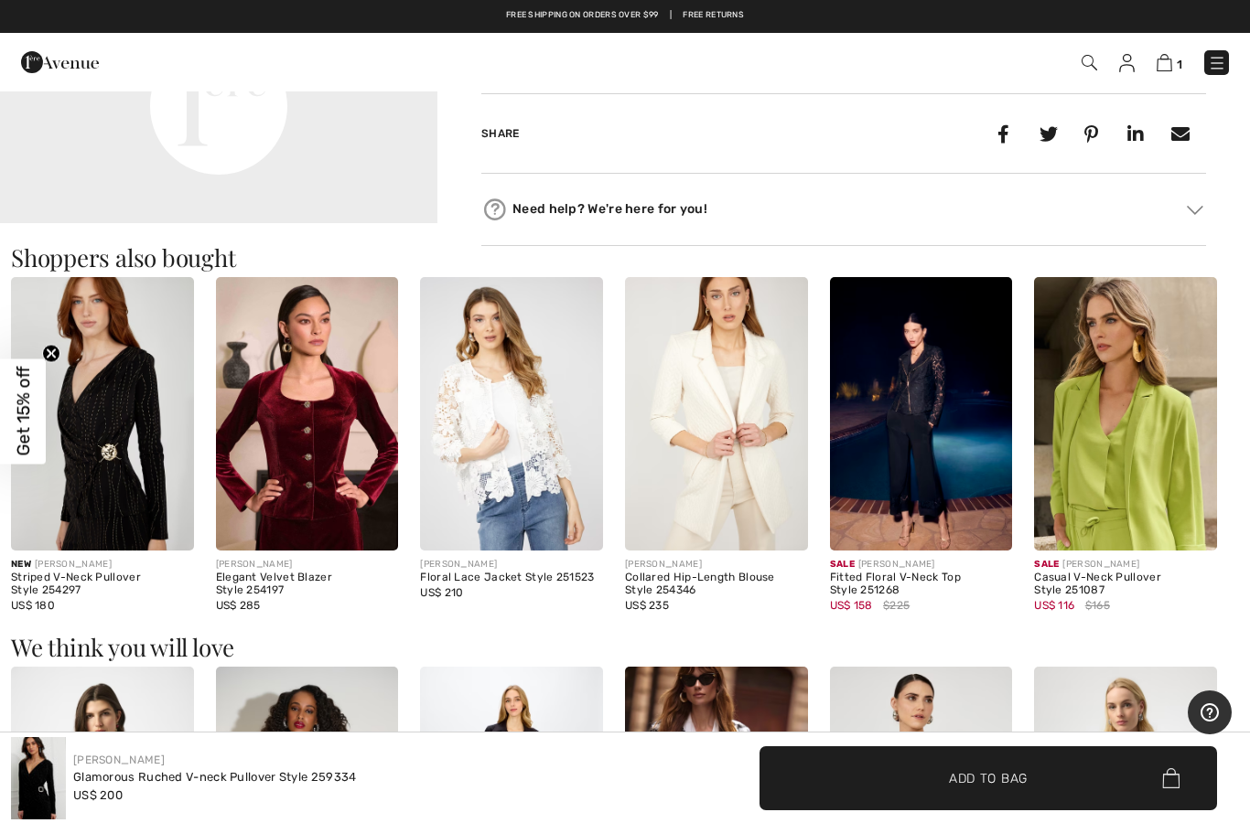
click at [281, 452] on img at bounding box center [307, 414] width 183 height 274
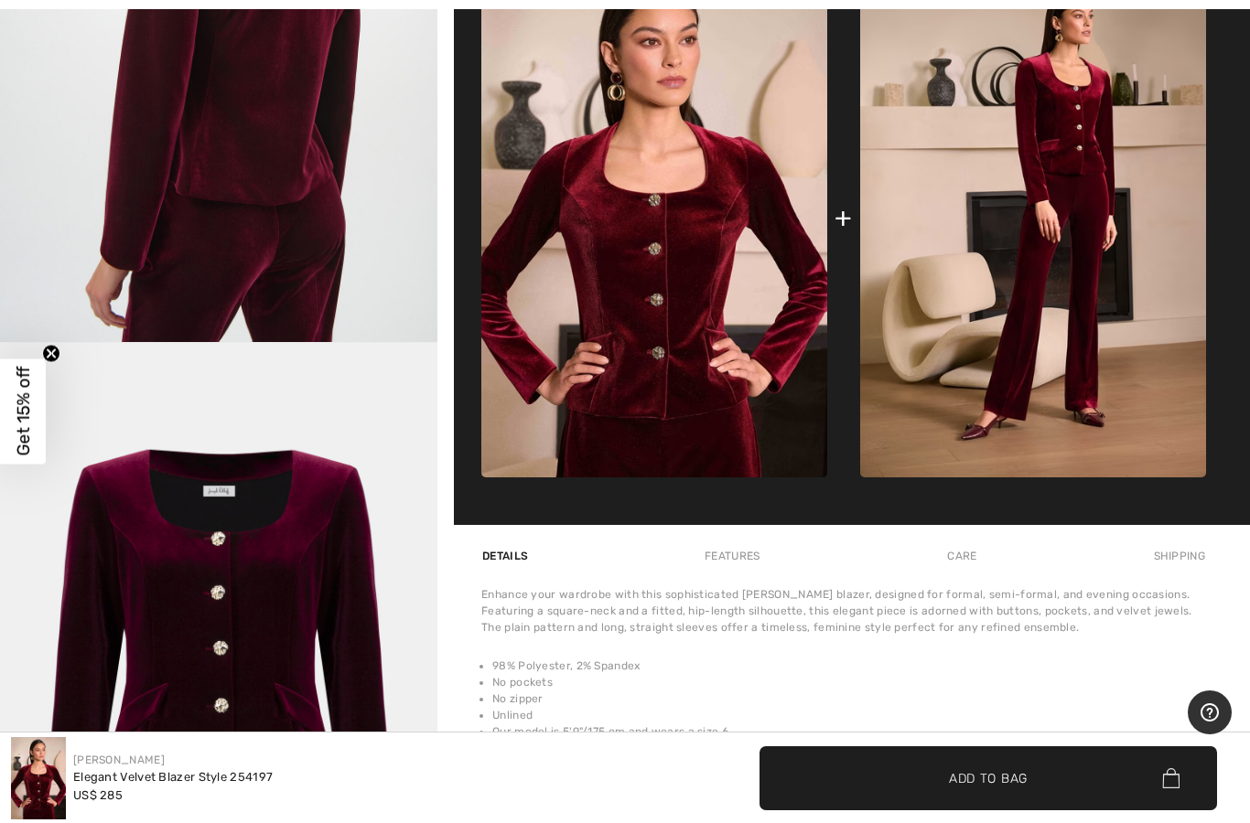
scroll to position [860, 0]
